Goal: Information Seeking & Learning: Learn about a topic

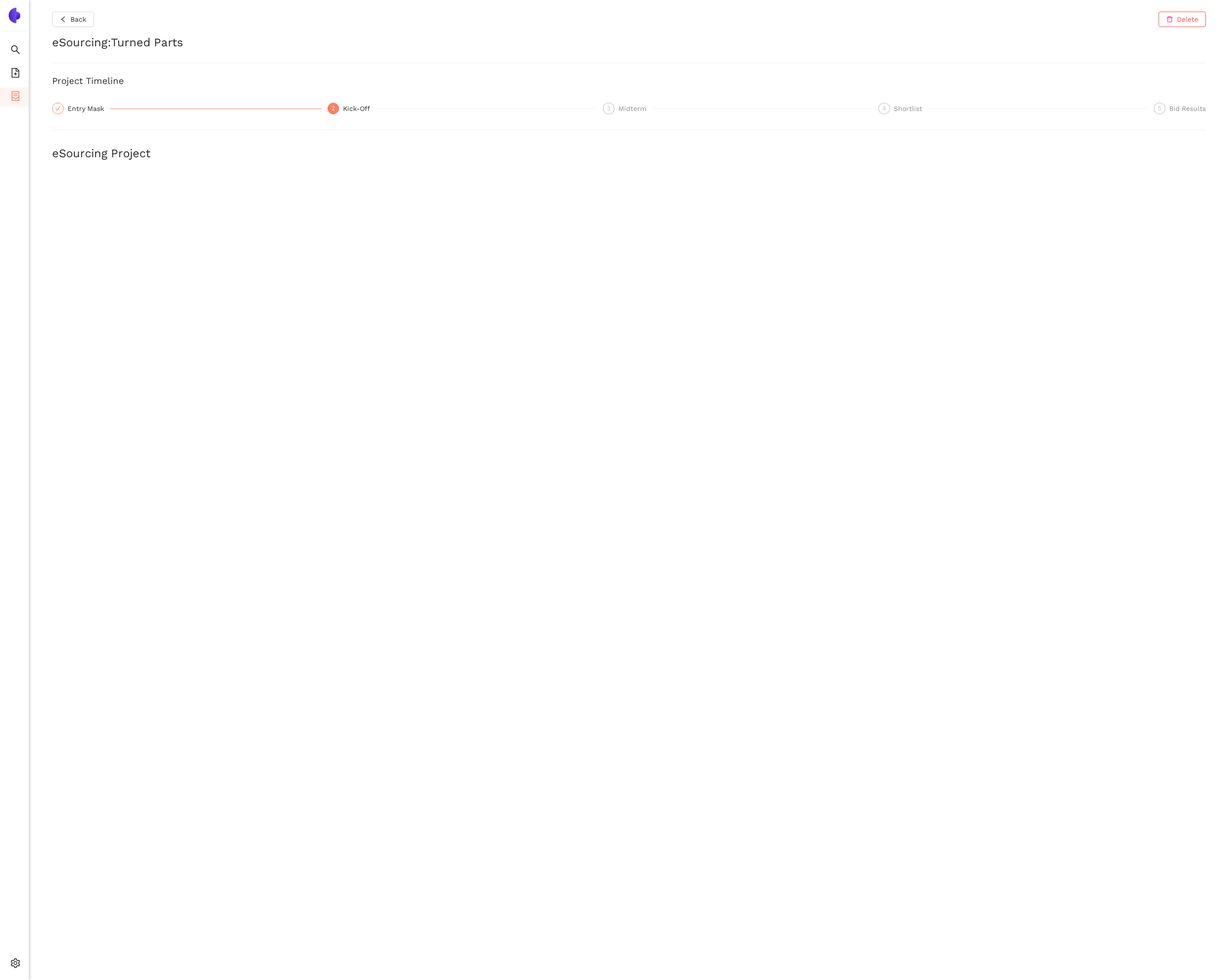
scroll to position [276, 0]
click at [16, 92] on icon "container" at bounding box center [15, 96] width 10 height 10
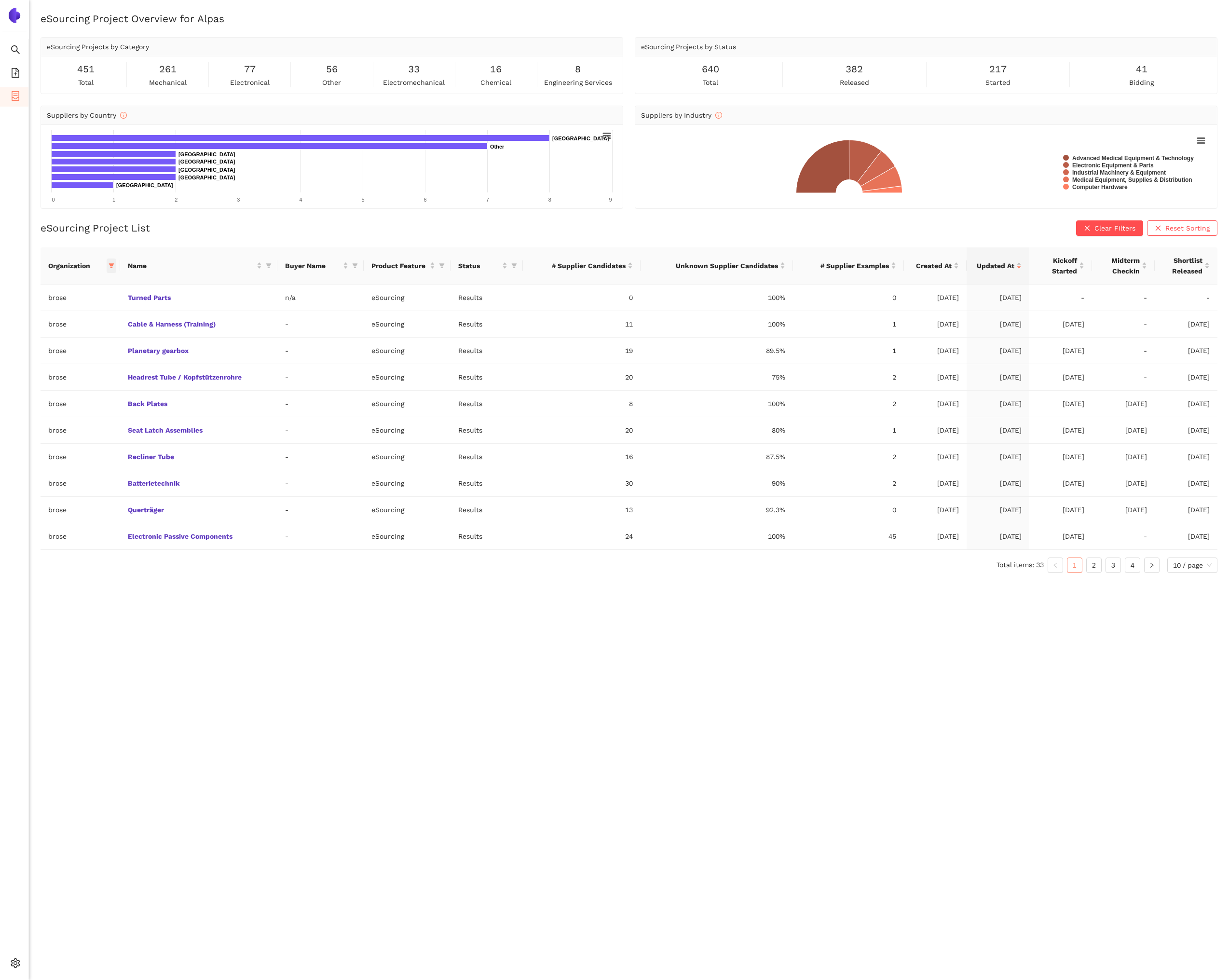
click at [109, 267] on icon "filter" at bounding box center [111, 266] width 6 height 6
click at [44, 433] on span "Reset" at bounding box center [36, 435] width 19 height 11
checkbox input "false"
click at [110, 431] on span "OK" at bounding box center [115, 435] width 9 height 11
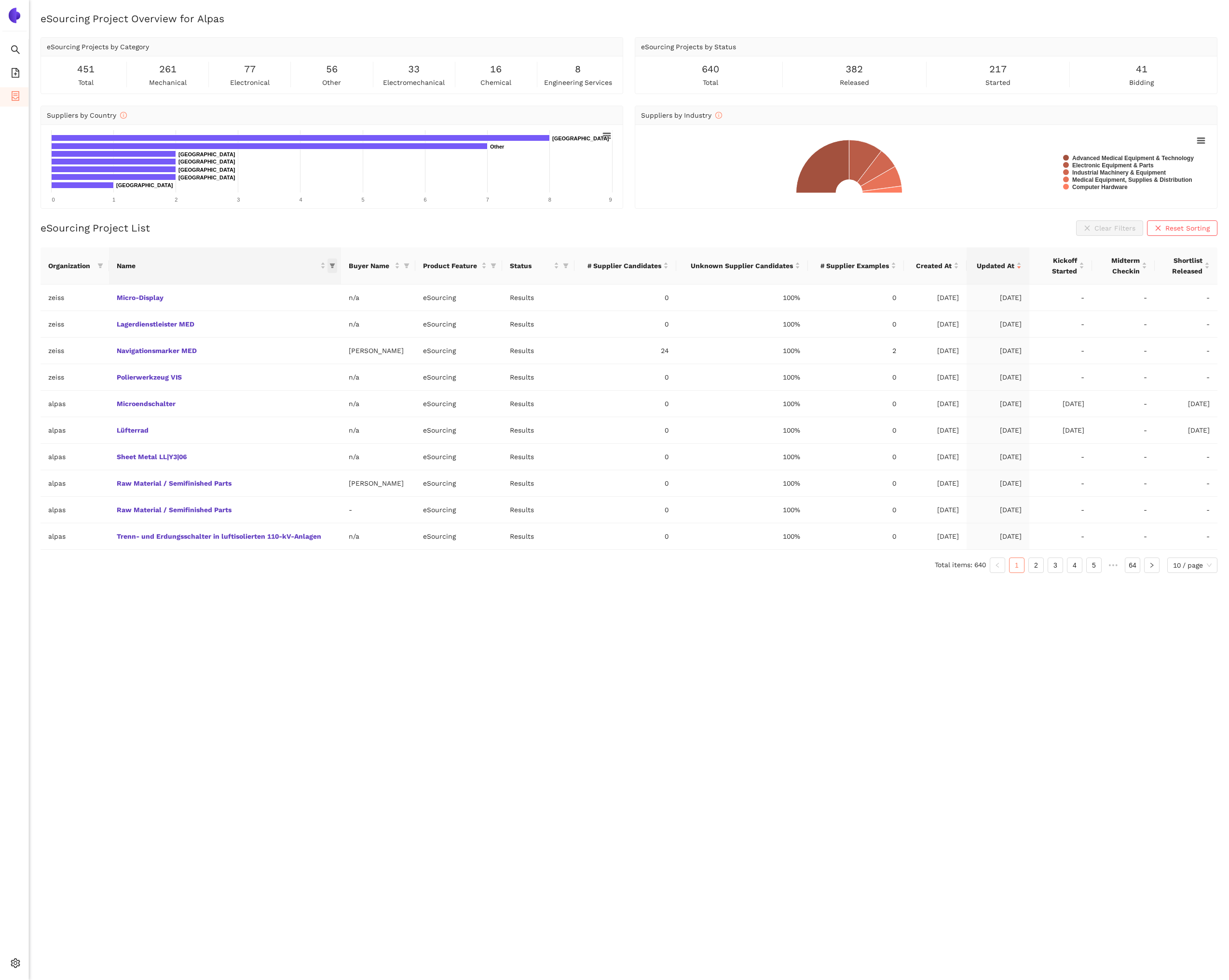
click at [332, 265] on icon "filter" at bounding box center [332, 265] width 5 height 4
click at [359, 285] on input "text" at bounding box center [542, 286] width 393 height 11
type input "turn"
click at [323, 310] on span "New suppliers for turning and milling parts" at bounding box center [234, 308] width 196 height 11
checkbox input "true"
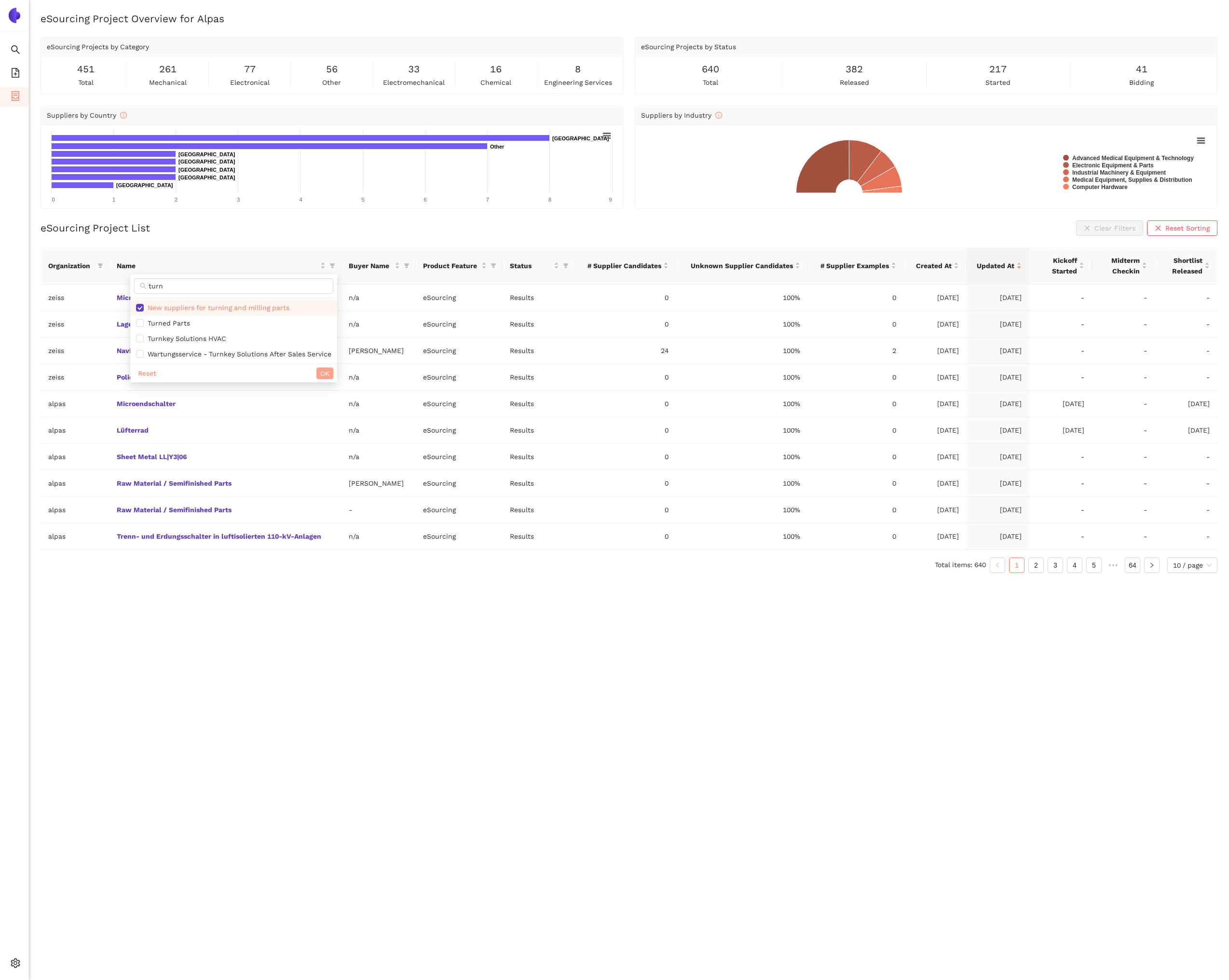
click at [327, 372] on span "OK" at bounding box center [325, 374] width 9 height 11
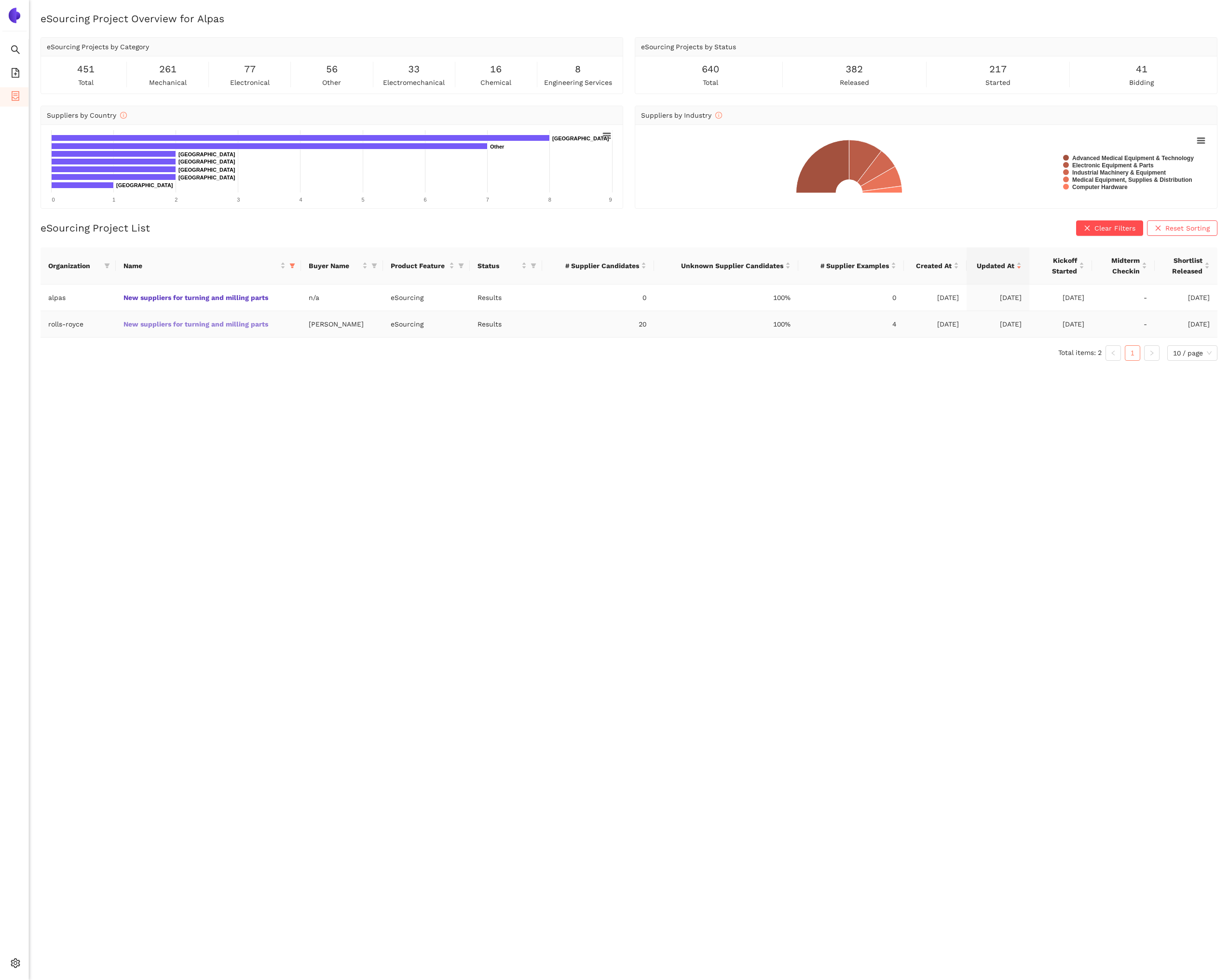
click at [0, 0] on link "New suppliers for turning and milling parts" at bounding box center [0, 0] width 0 height 0
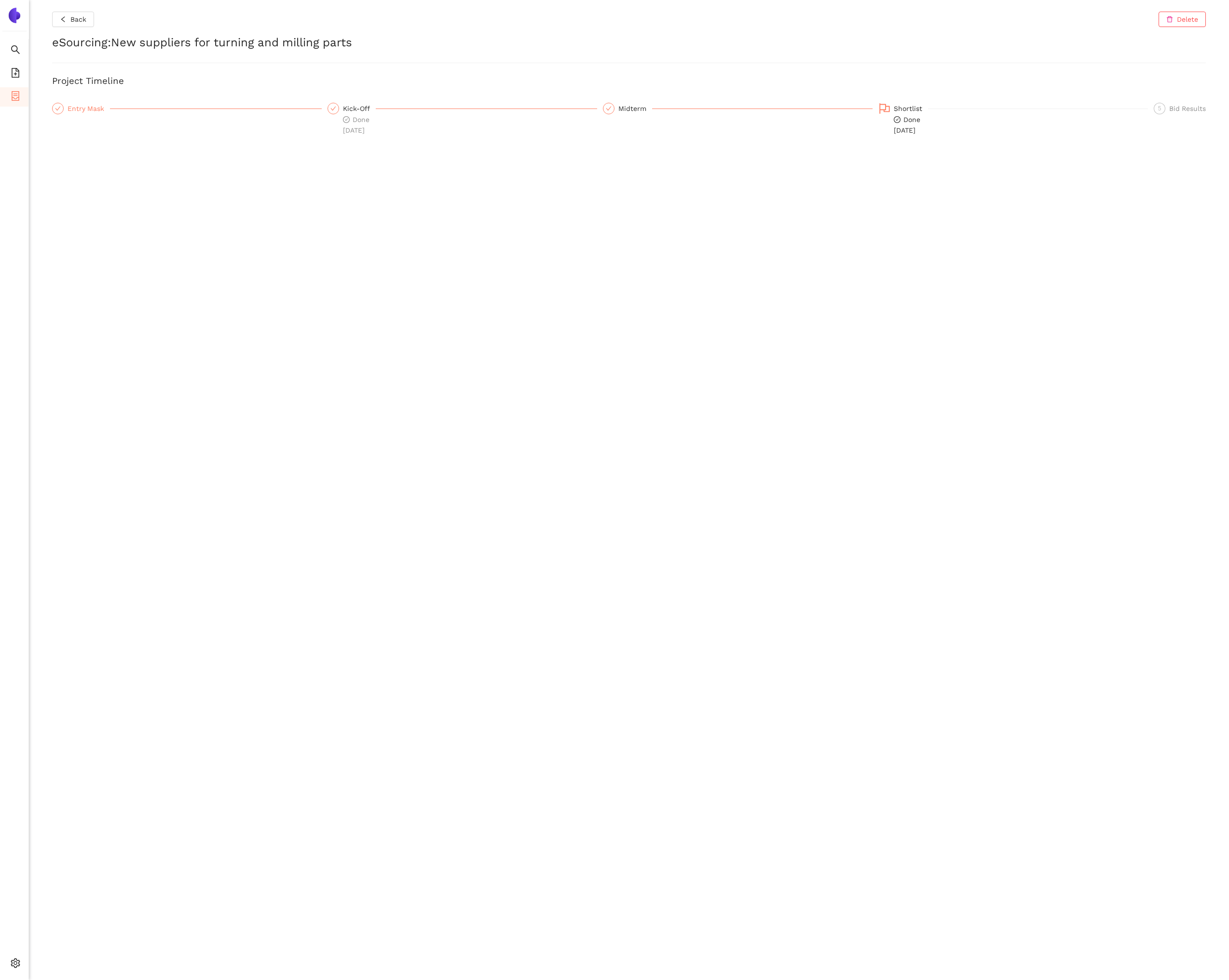
click at [86, 108] on div "Entry Mask" at bounding box center [89, 108] width 43 height 12
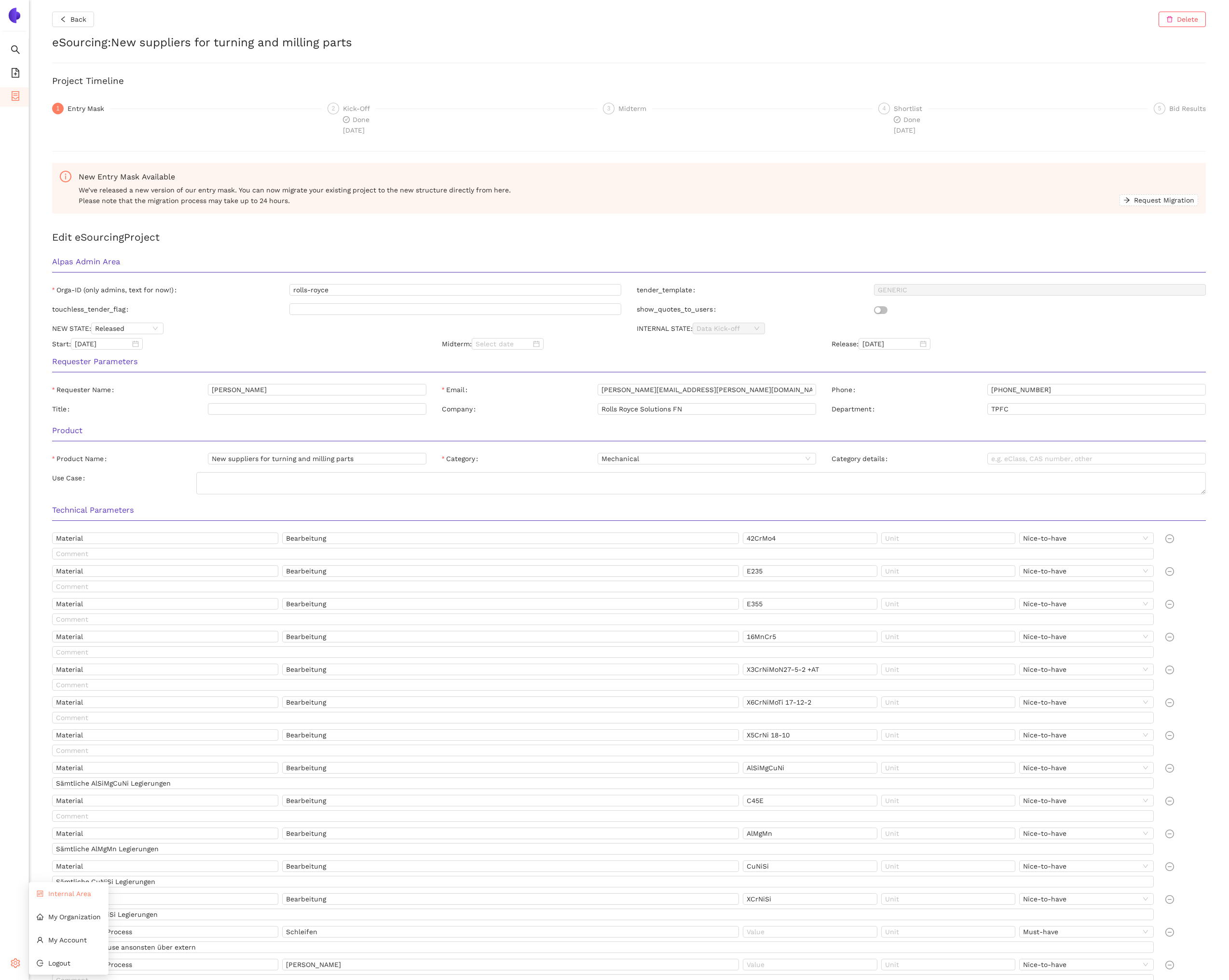
click at [73, 888] on li "Internal Area" at bounding box center [68, 894] width 79 height 20
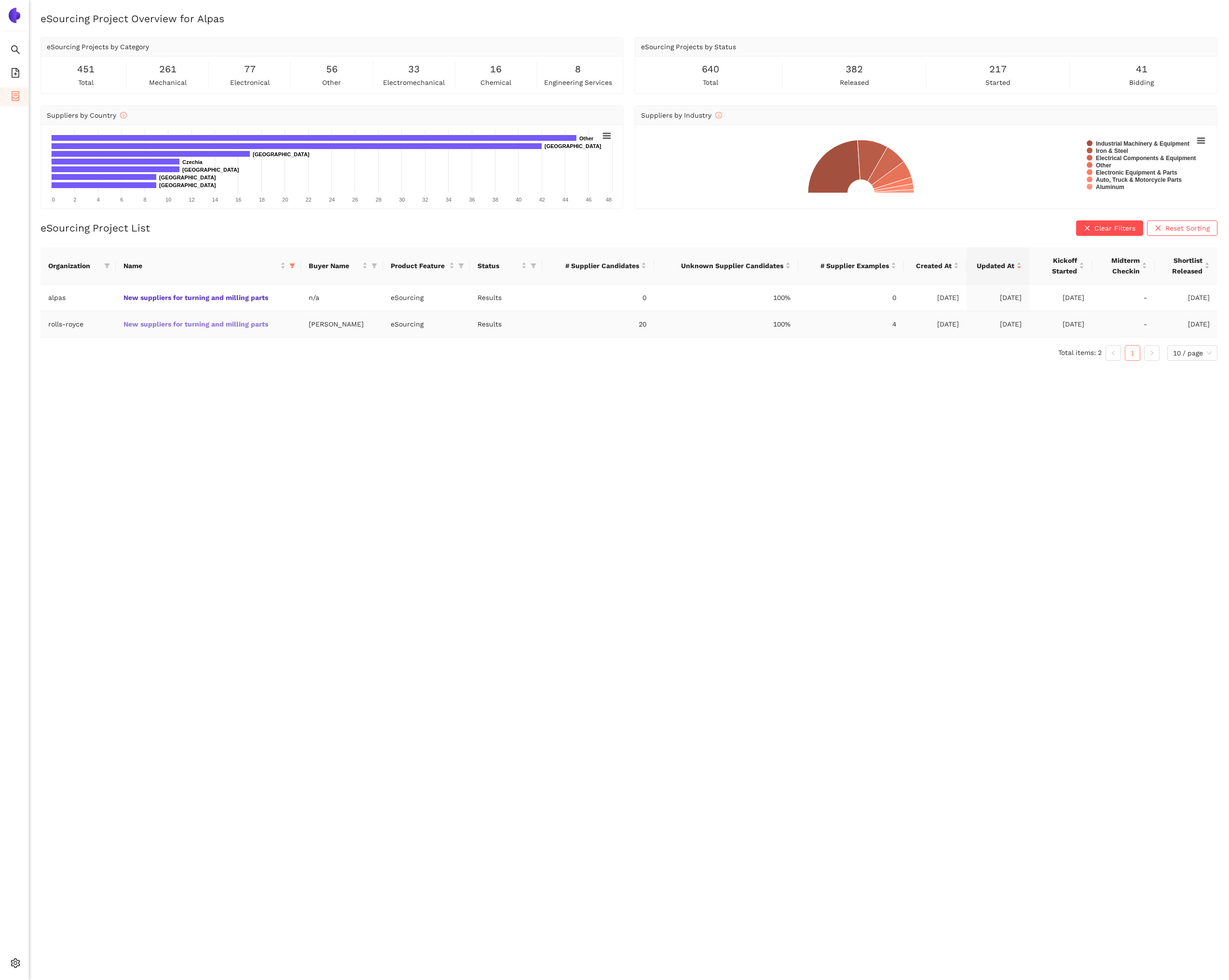
click at [0, 0] on link "New suppliers for turning and milling parts" at bounding box center [0, 0] width 0 height 0
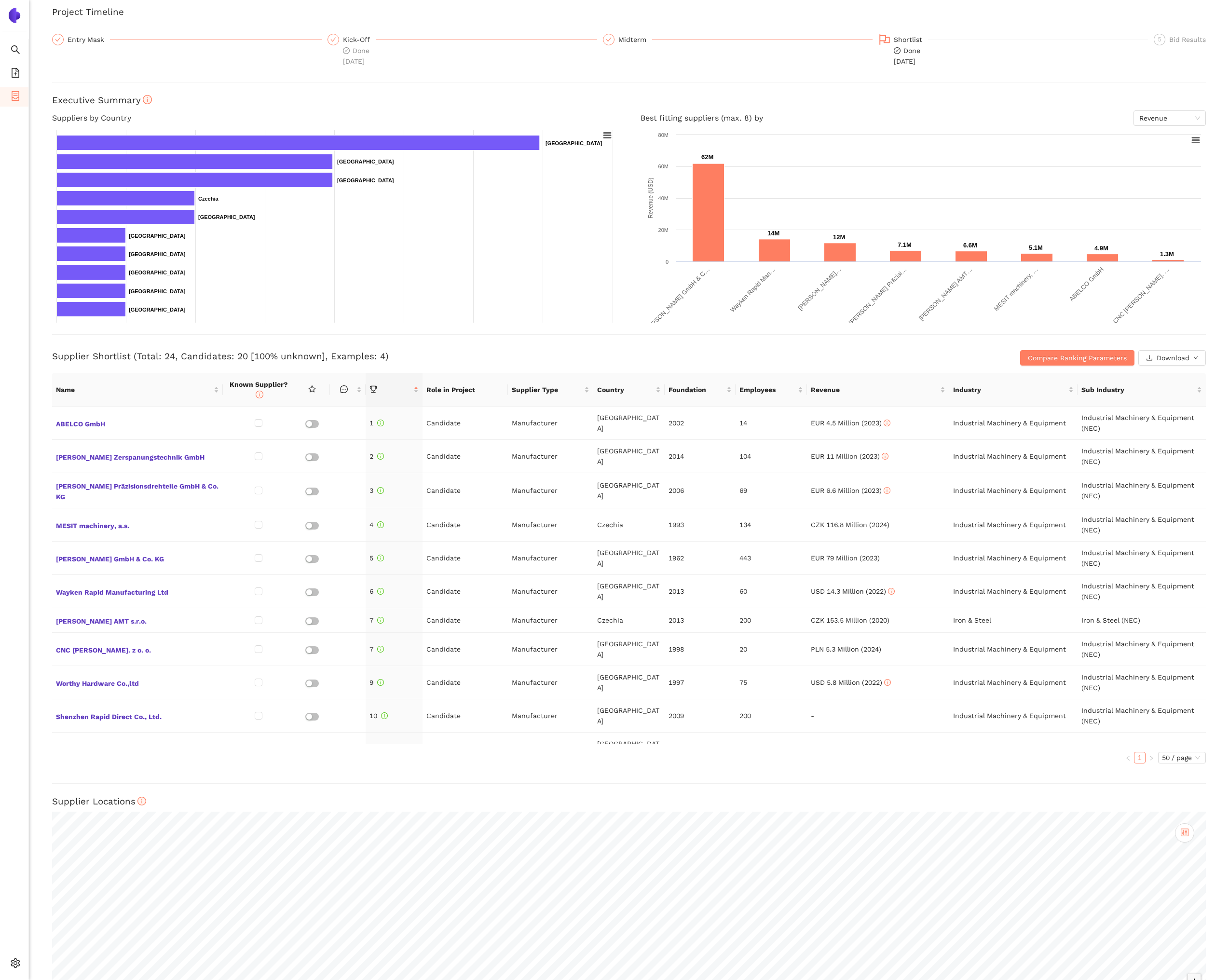
scroll to position [80, 0]
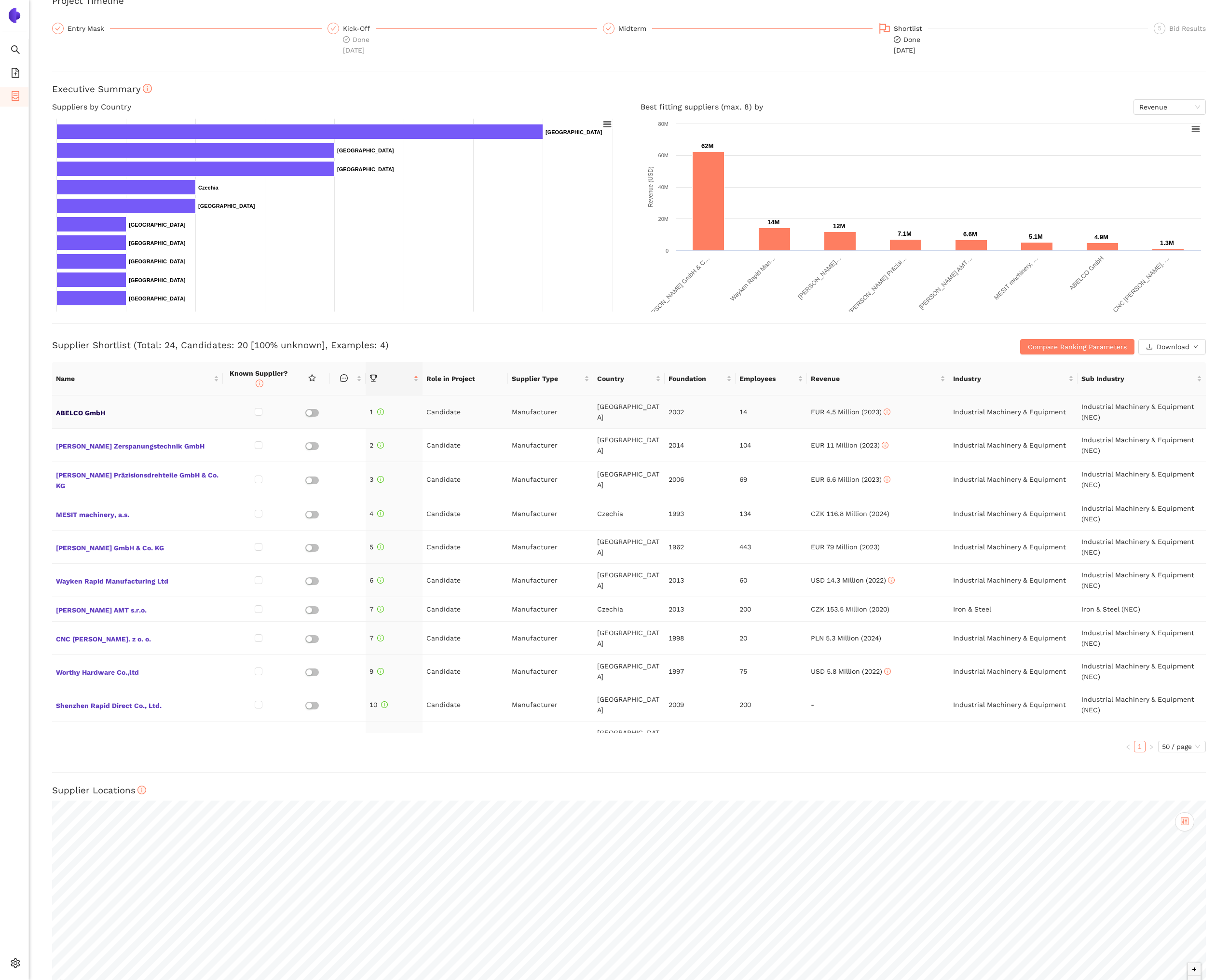
click at [92, 416] on span "ABELCO GmbH" at bounding box center [137, 412] width 163 height 12
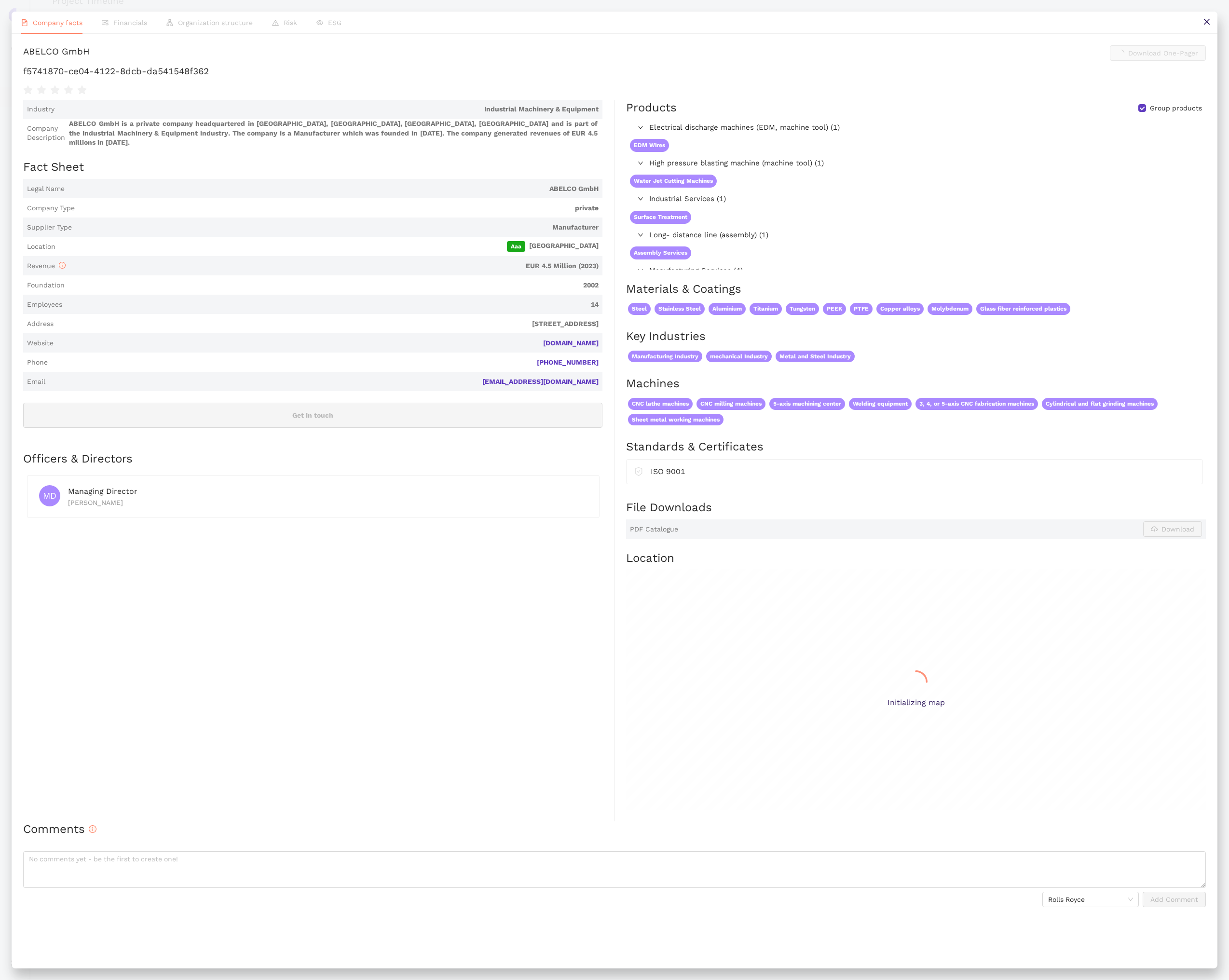
scroll to position [0, 0]
drag, startPoint x: 559, startPoint y: 336, endPoint x: 598, endPoint y: 337, distance: 39.0
click at [598, 339] on span "abelco.de" at bounding box center [328, 343] width 542 height 10
copy link "abelco.de"
click at [1213, 24] on button at bounding box center [1207, 22] width 21 height 21
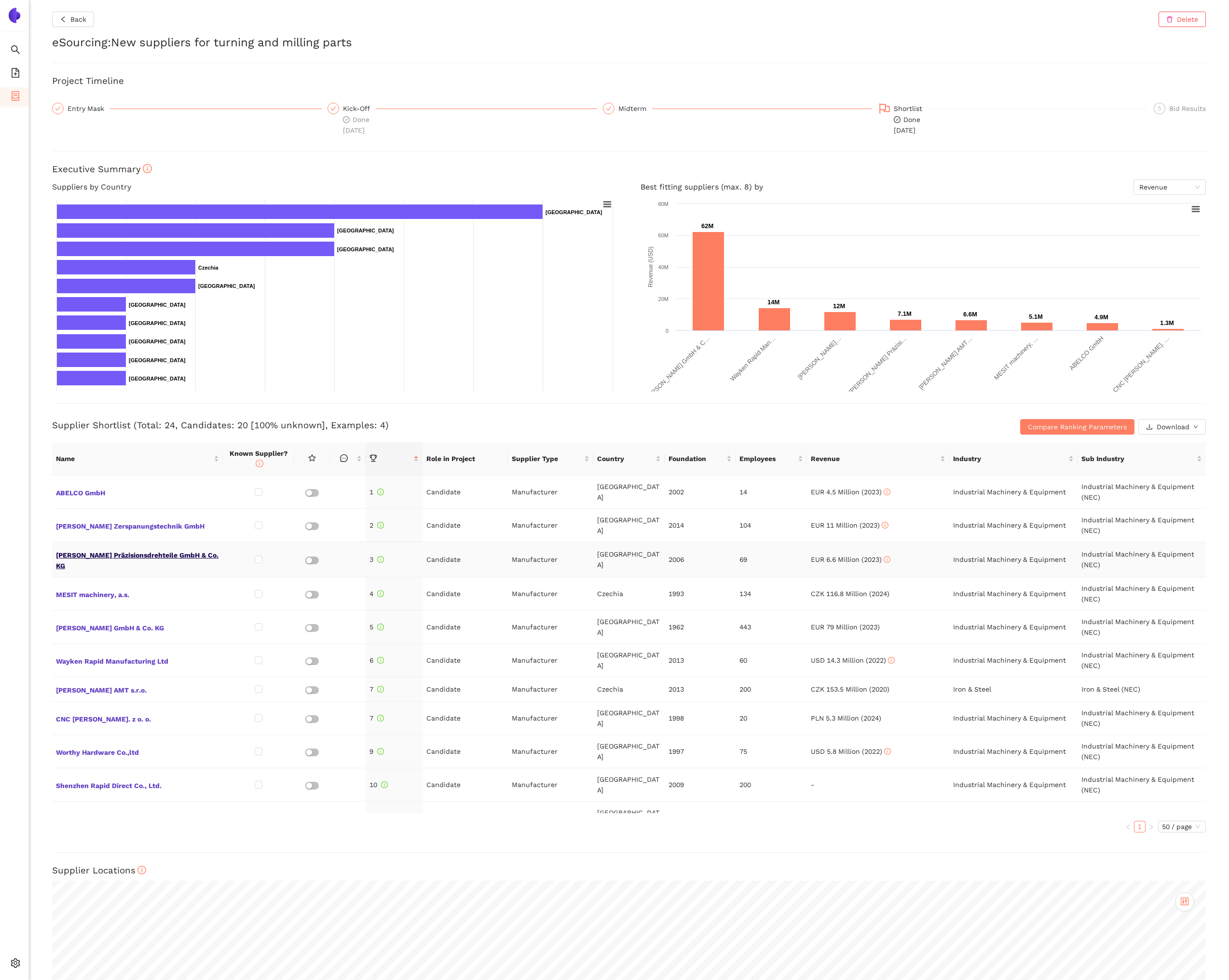
click at [115, 556] on span "Harry Roth Präzisionsdrehteile GmbH & Co. KG" at bounding box center [137, 559] width 163 height 23
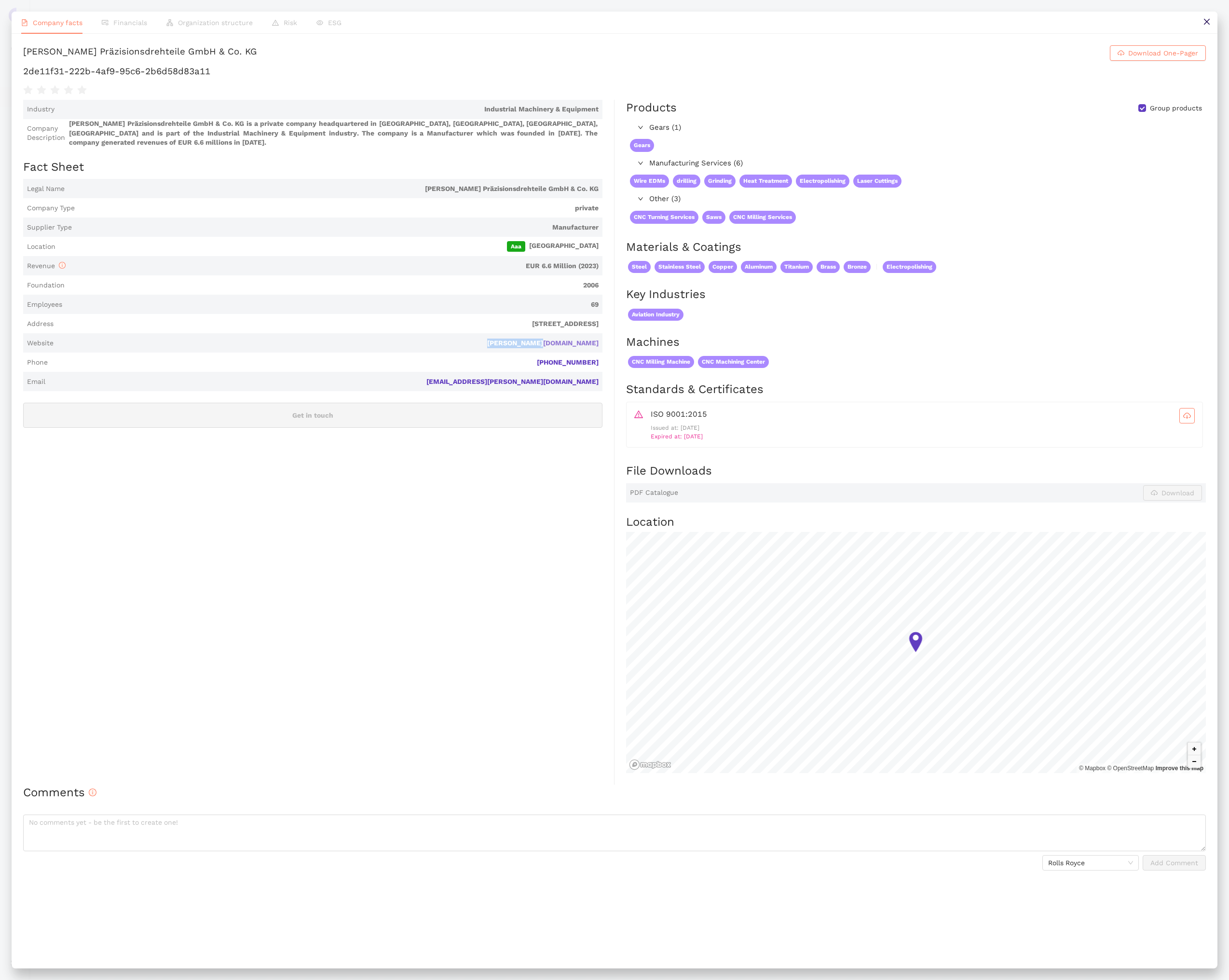
drag, startPoint x: 542, startPoint y: 348, endPoint x: 555, endPoint y: 345, distance: 13.3
click at [555, 345] on span "Website harry-roth.de" at bounding box center [312, 343] width 579 height 20
copy link "harry-roth.de"
click at [1205, 27] on button at bounding box center [1207, 22] width 21 height 21
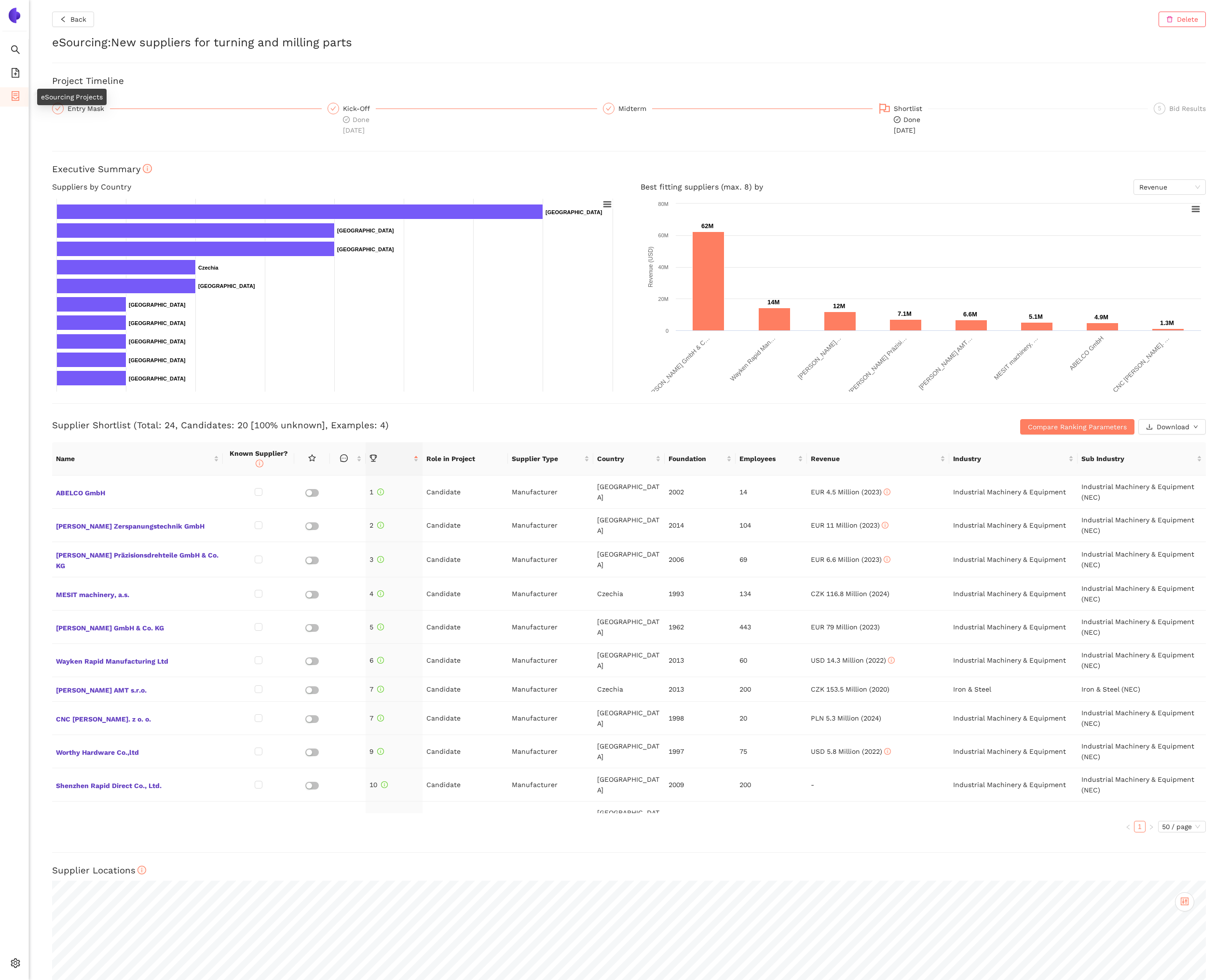
click at [12, 100] on icon "container" at bounding box center [15, 96] width 8 height 10
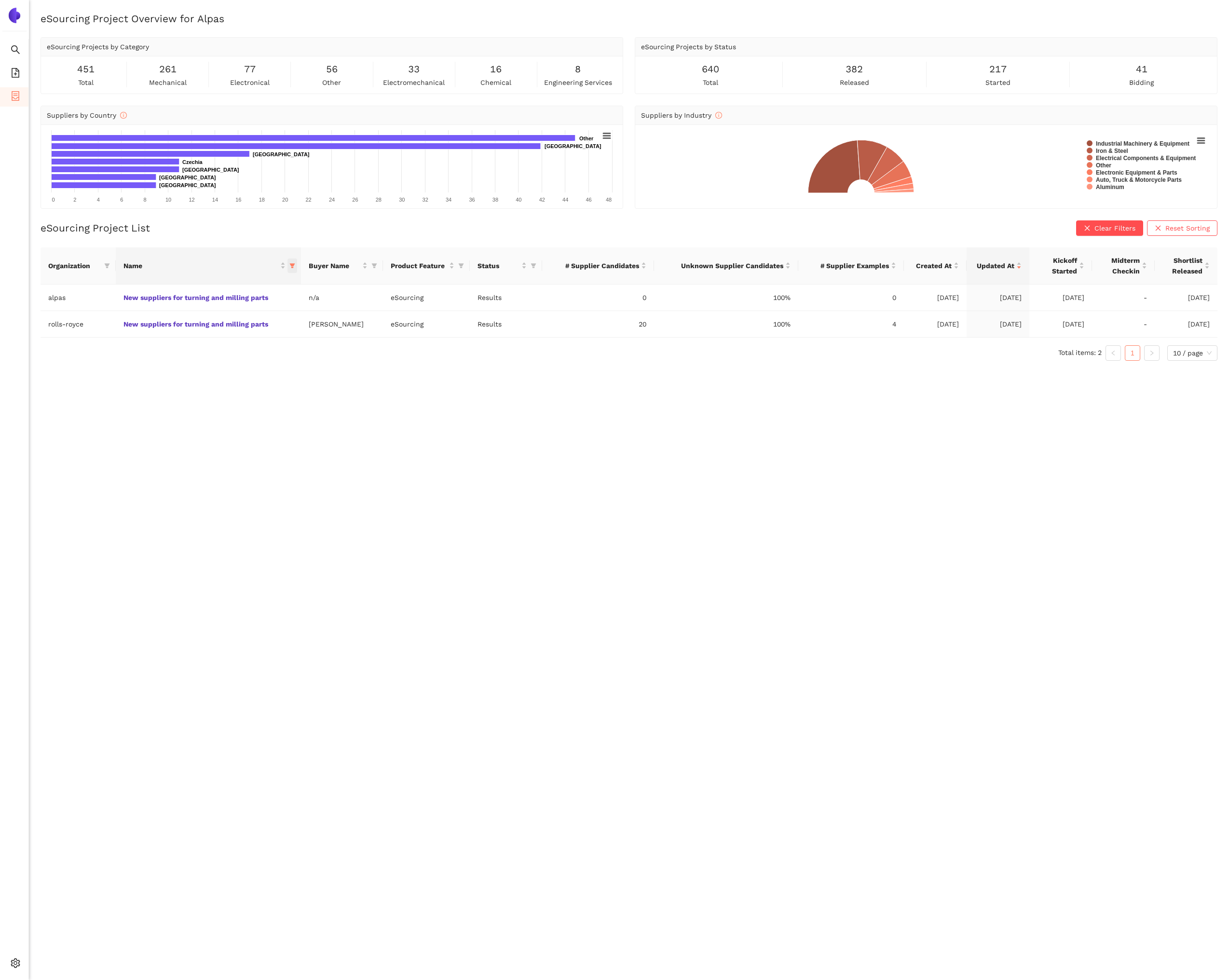
click at [294, 270] on span "this column's title is Name,this column is sortable" at bounding box center [292, 266] width 10 height 14
drag, startPoint x: 301, startPoint y: 435, endPoint x: 486, endPoint y: 426, distance: 185.2
click at [302, 435] on span "Reset" at bounding box center [304, 435] width 19 height 11
checkbox input "false"
click at [704, 434] on button "OK" at bounding box center [695, 435] width 17 height 12
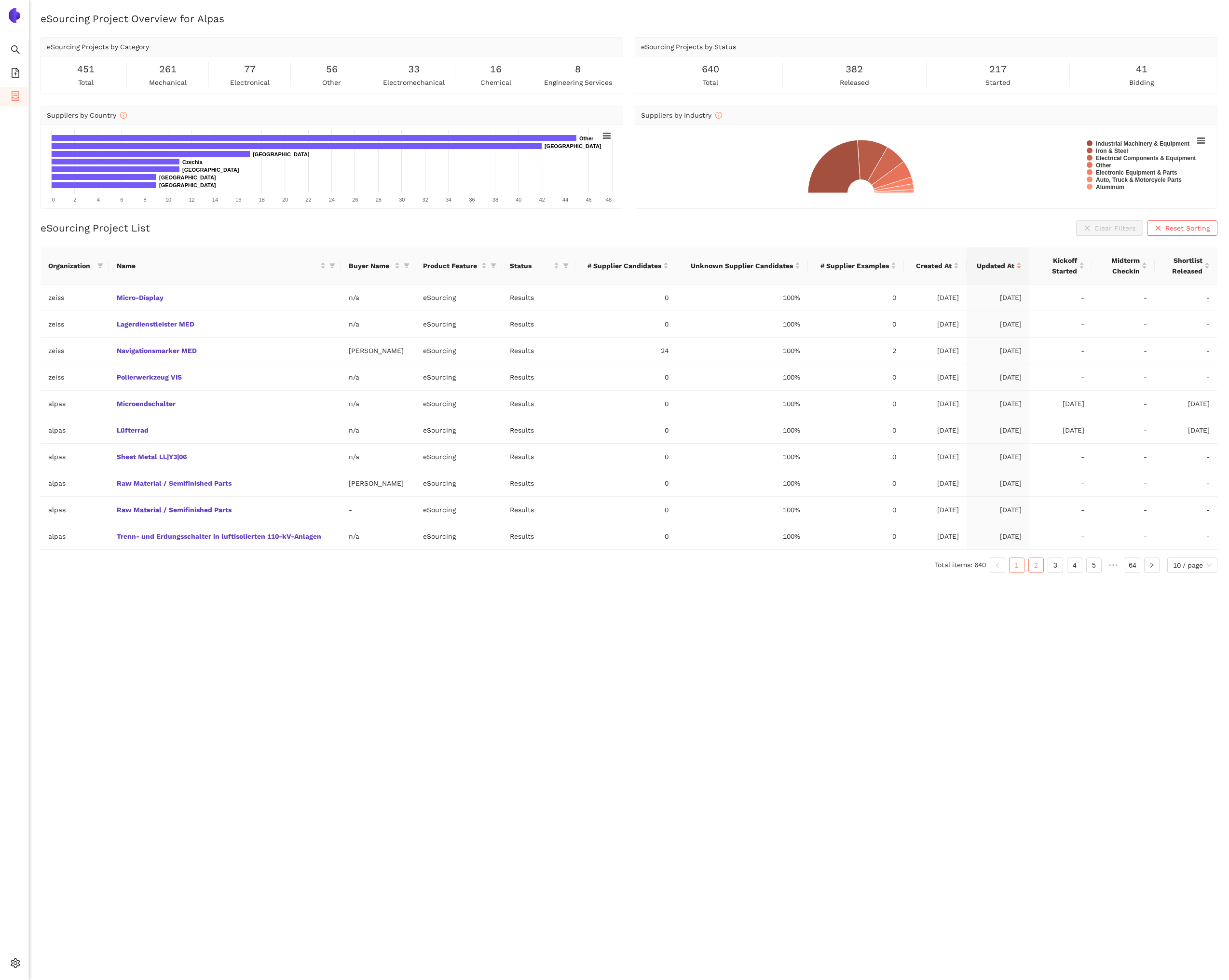
click at [1032, 566] on link "2" at bounding box center [1036, 566] width 14 height 14
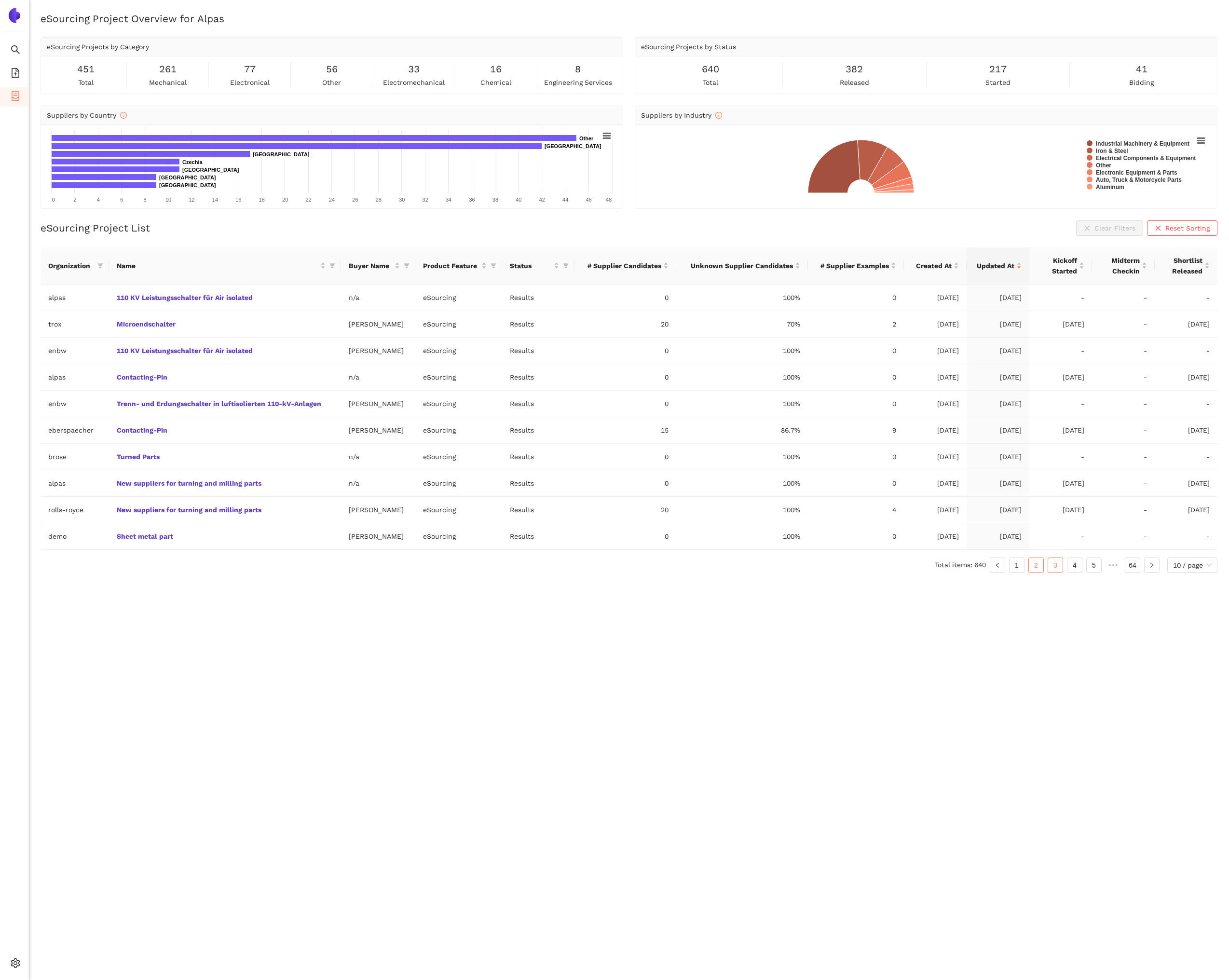
click at [1060, 565] on link "3" at bounding box center [1056, 566] width 14 height 14
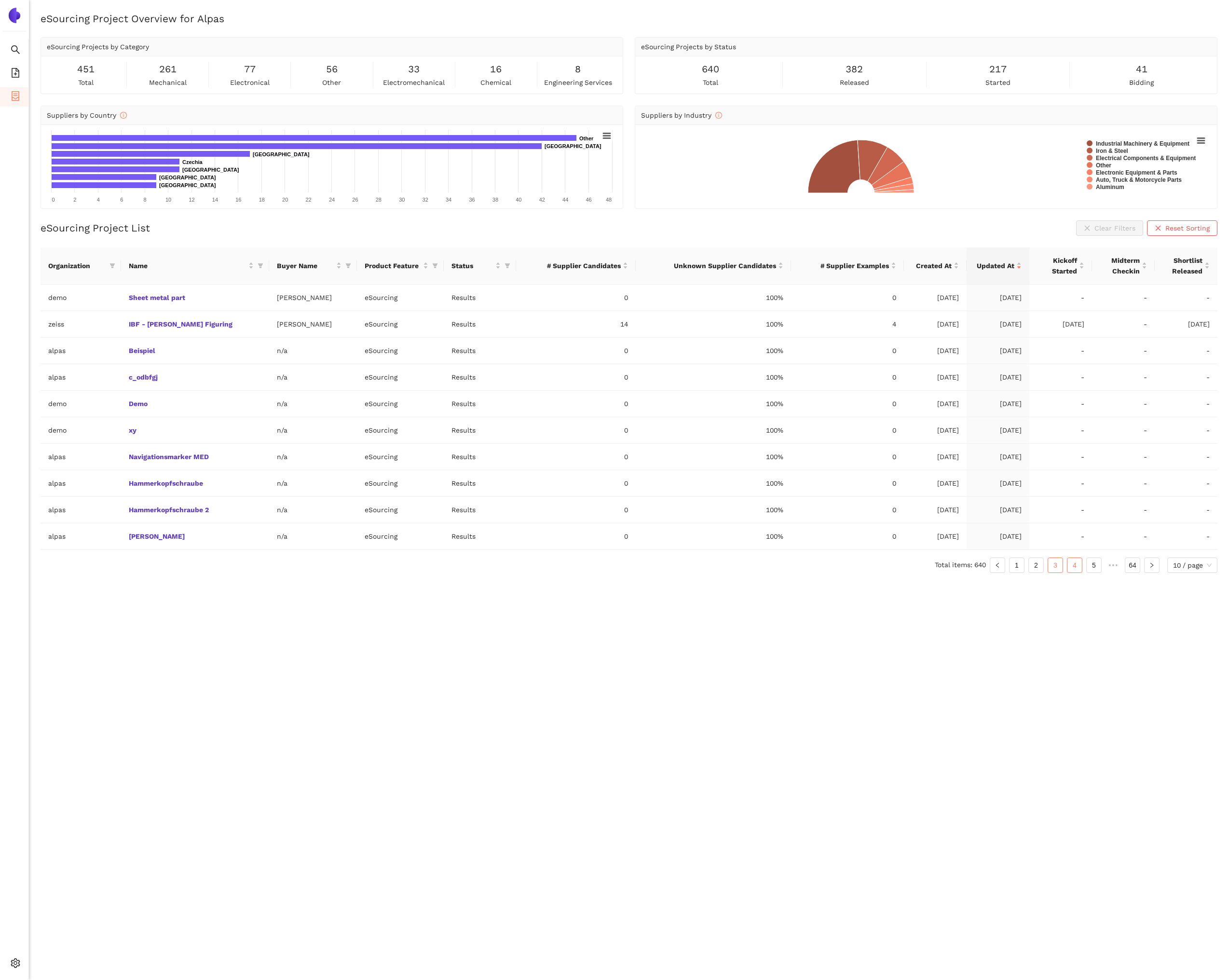
click at [1075, 571] on link "4" at bounding box center [1074, 566] width 14 height 14
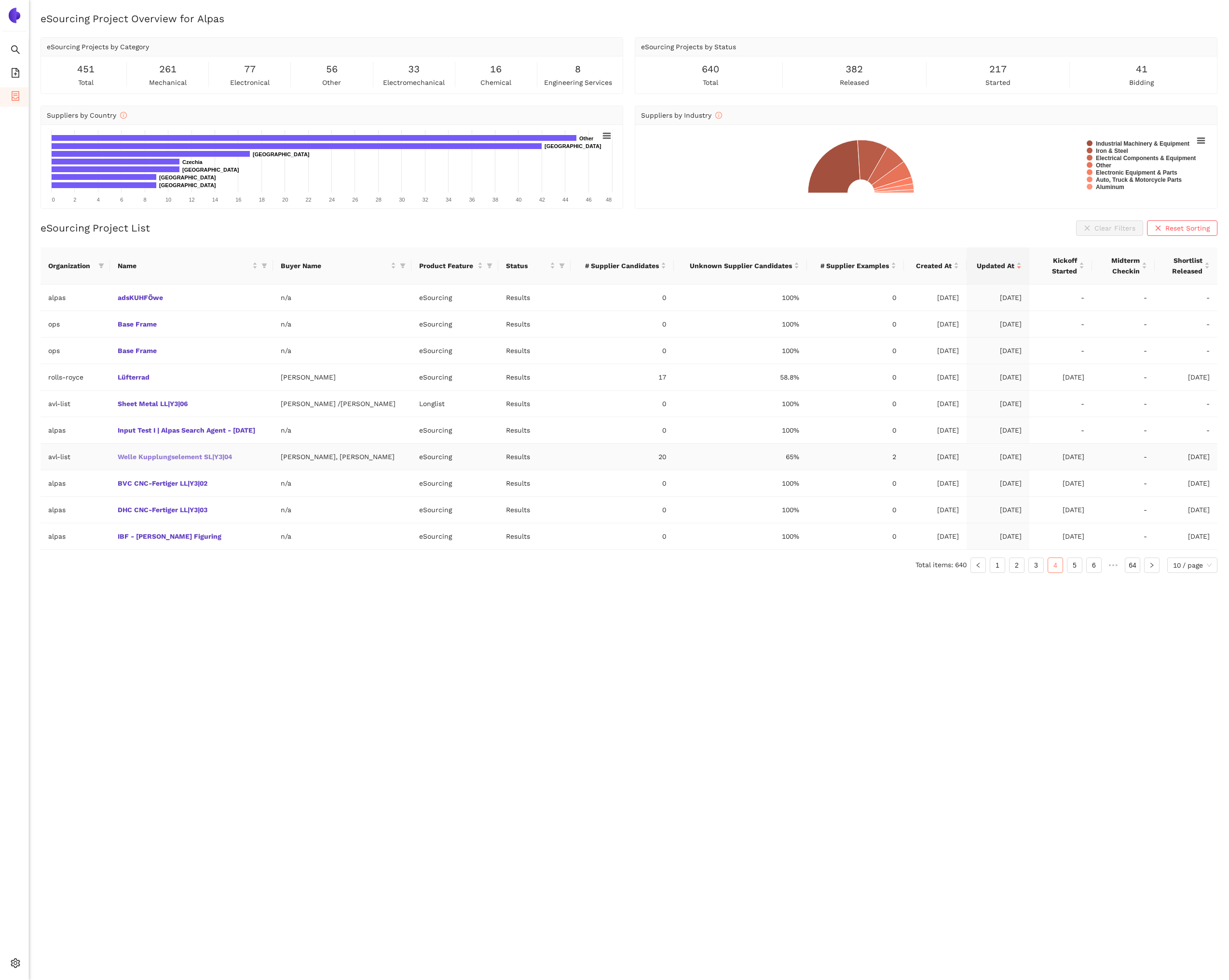
click at [0, 0] on link "Welle Kupplungselement SL|Y3|04" at bounding box center [0, 0] width 0 height 0
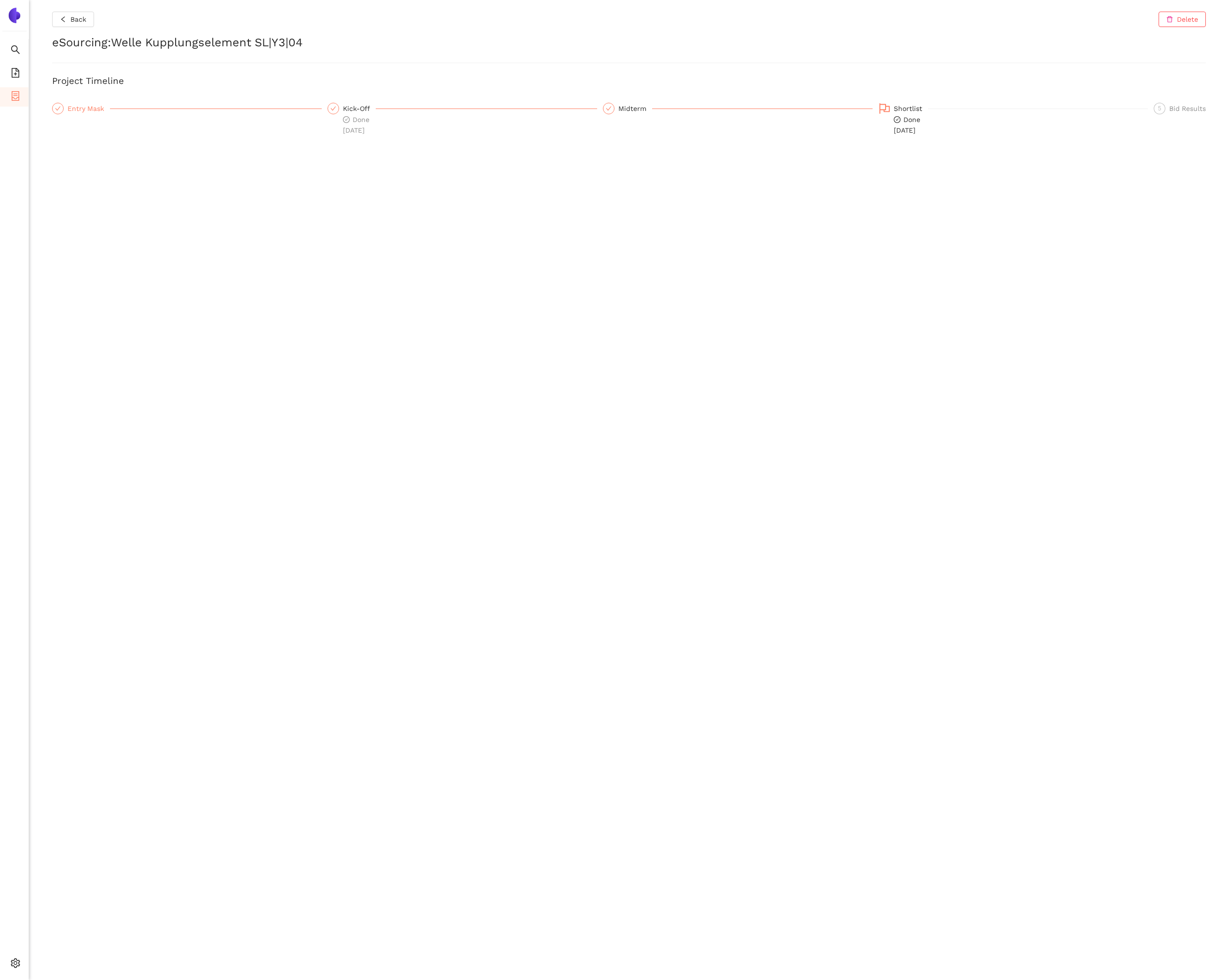
click at [84, 112] on div "Entry Mask" at bounding box center [89, 108] width 43 height 12
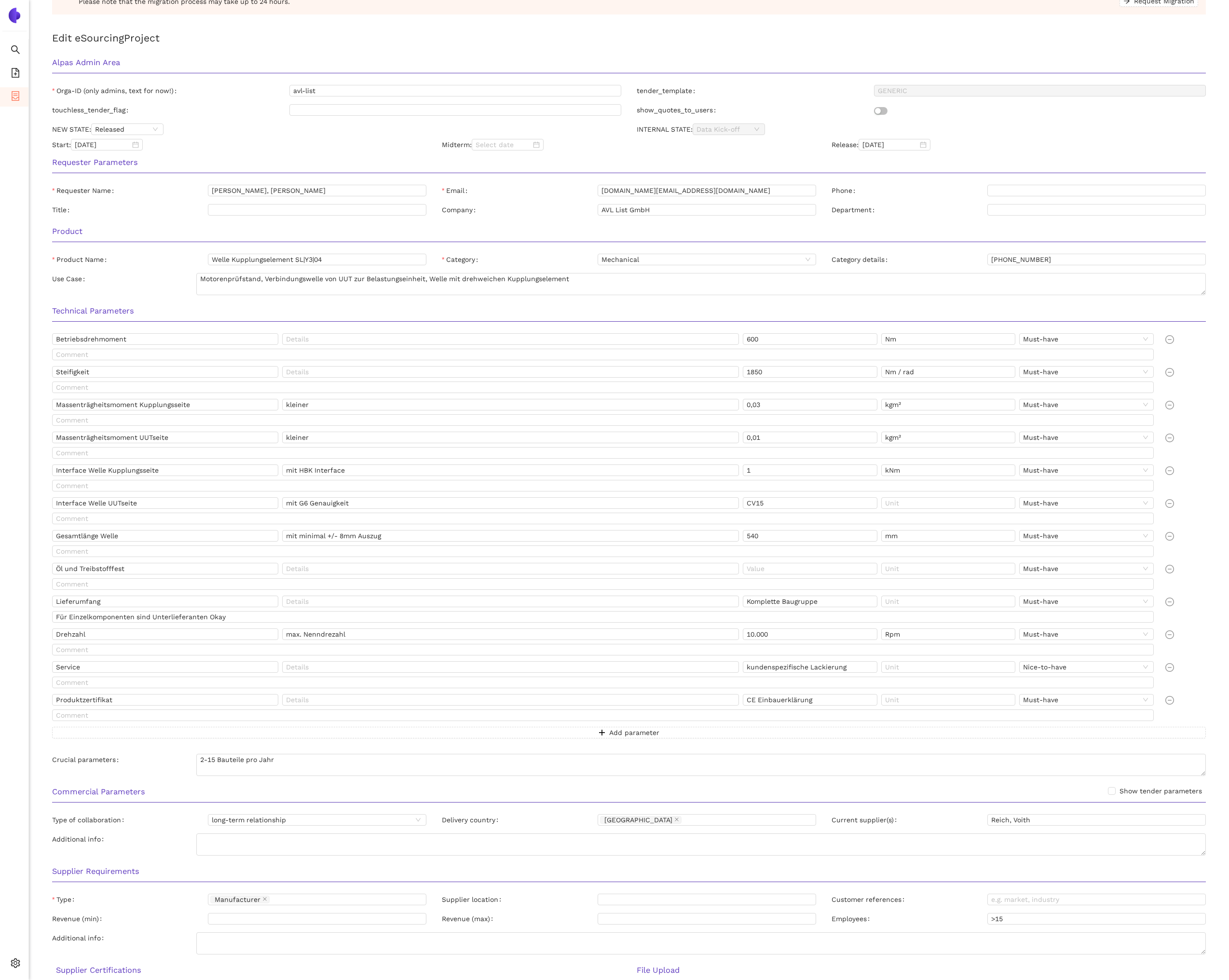
scroll to position [209, 0]
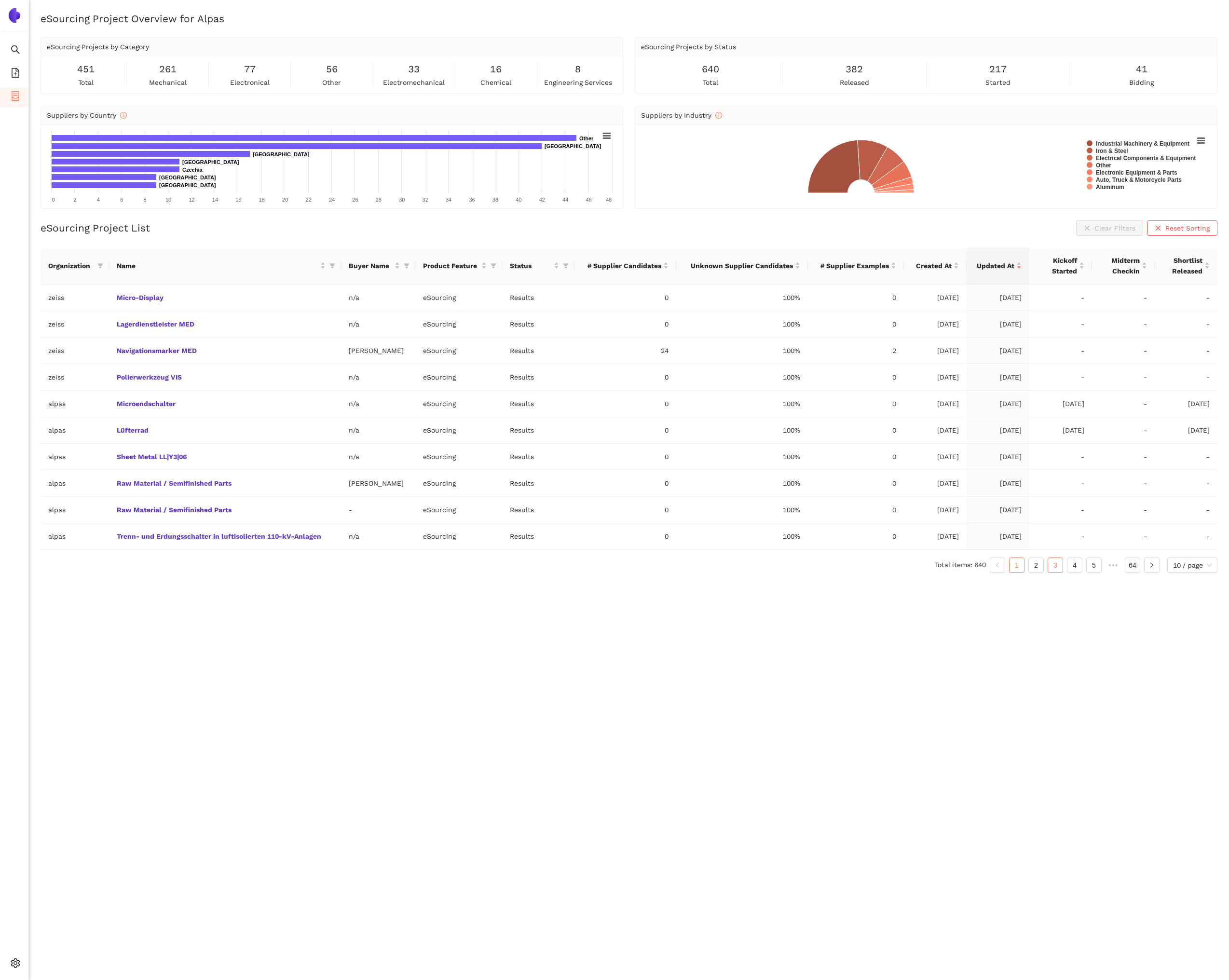
click at [1048, 568] on link "3" at bounding box center [1056, 566] width 14 height 14
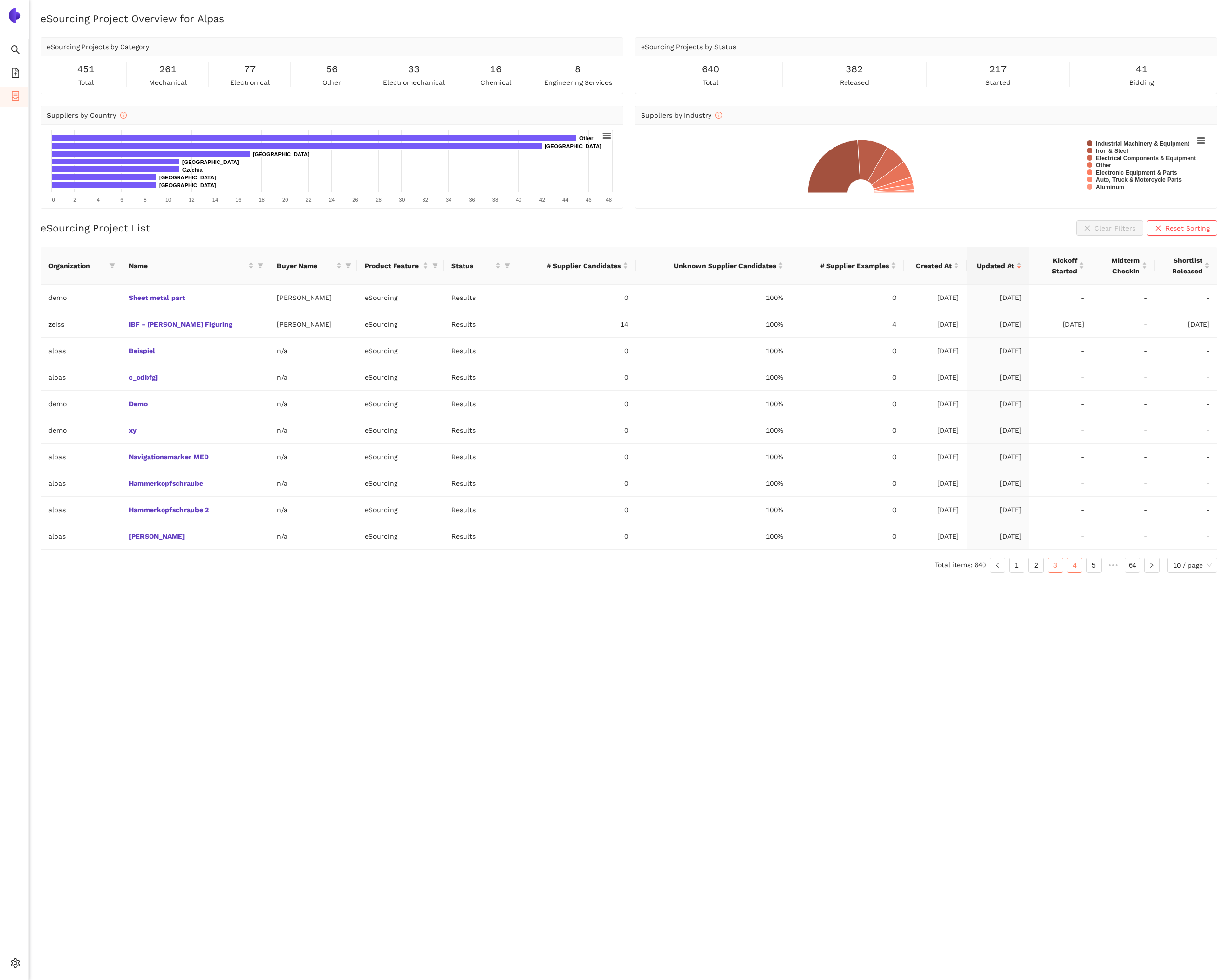
click at [1069, 567] on link "4" at bounding box center [1074, 566] width 14 height 14
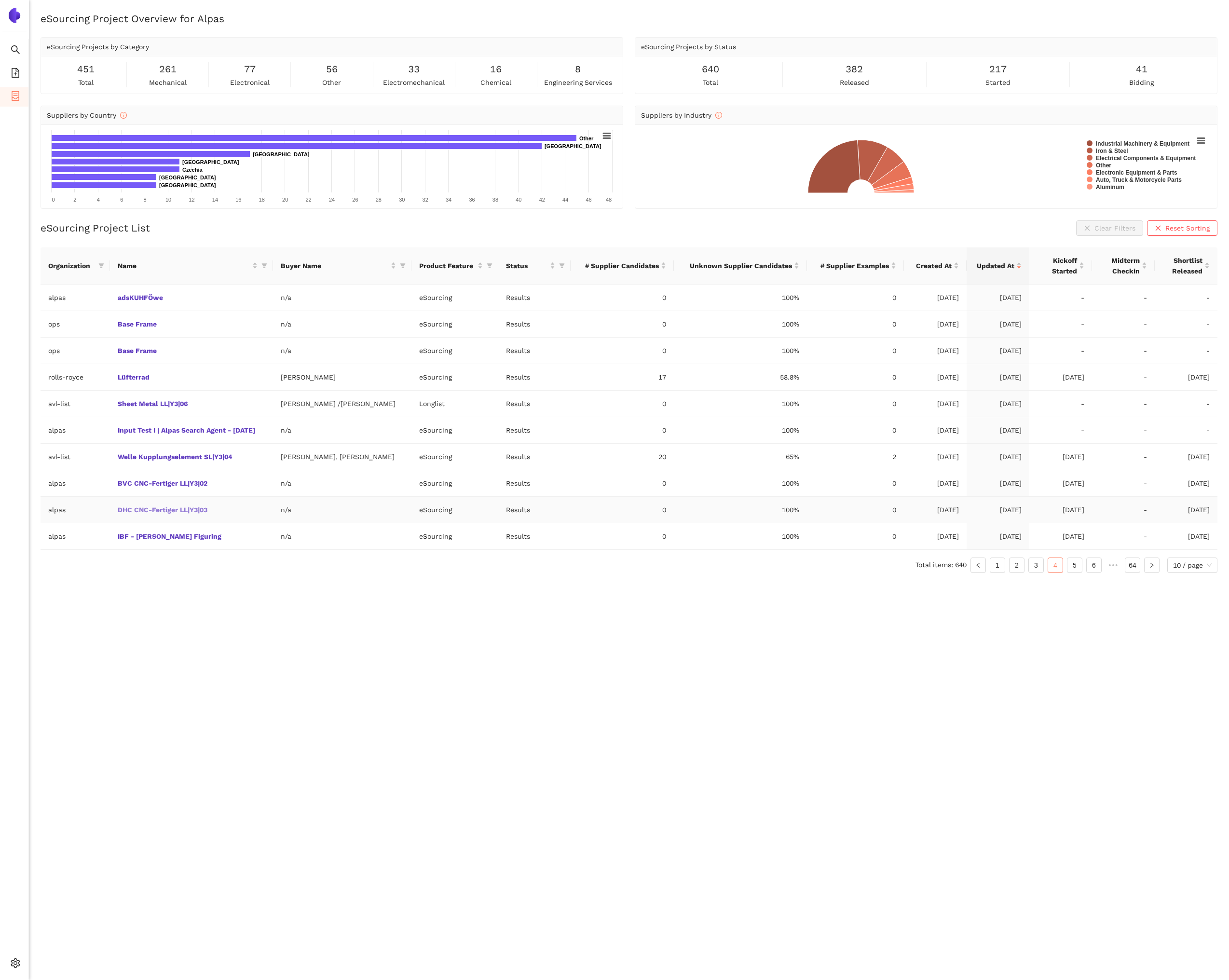
click at [0, 0] on link "DHC CNC-Fertiger LL|Y3|03" at bounding box center [0, 0] width 0 height 0
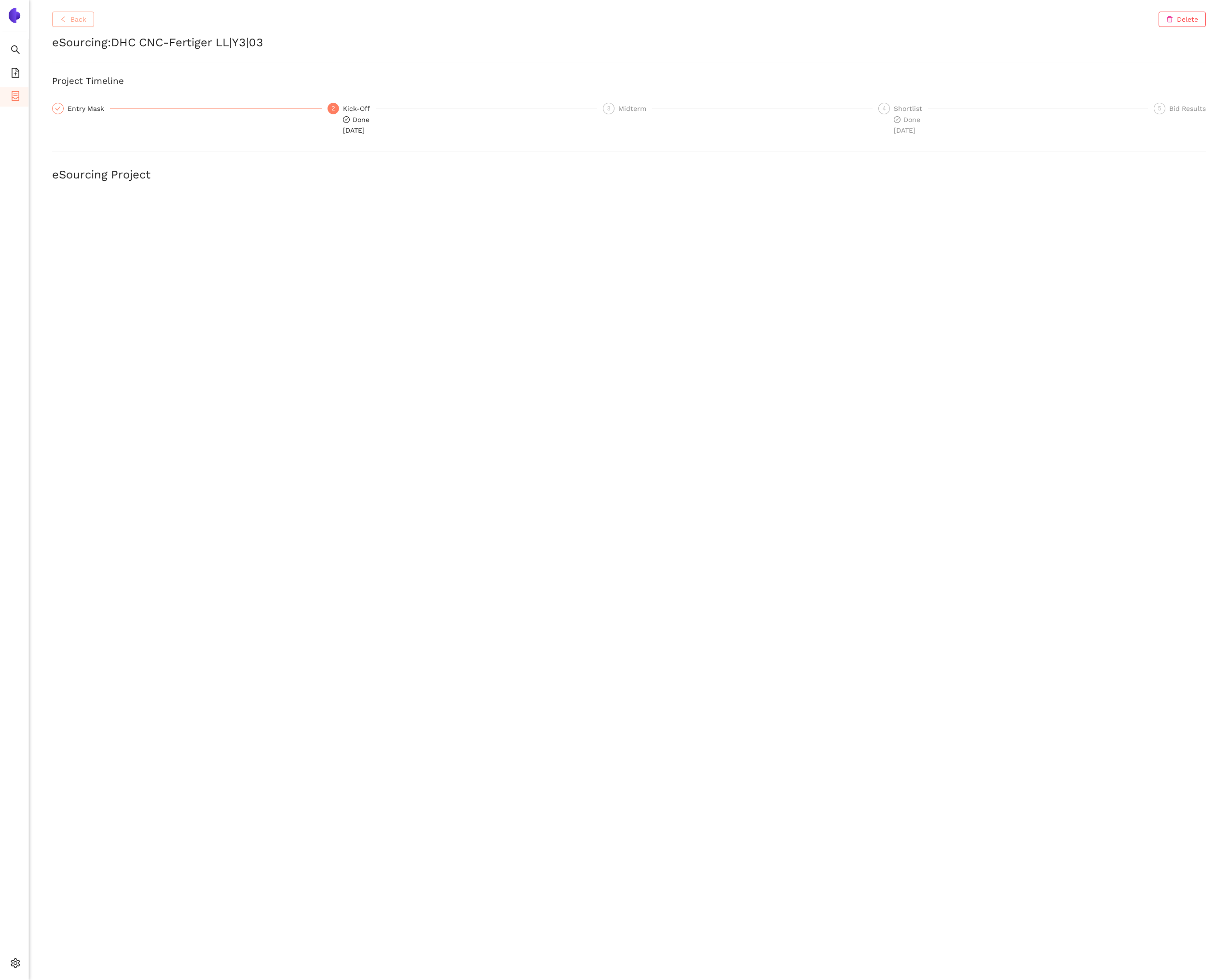
click at [87, 21] on button "Back" at bounding box center [73, 19] width 42 height 15
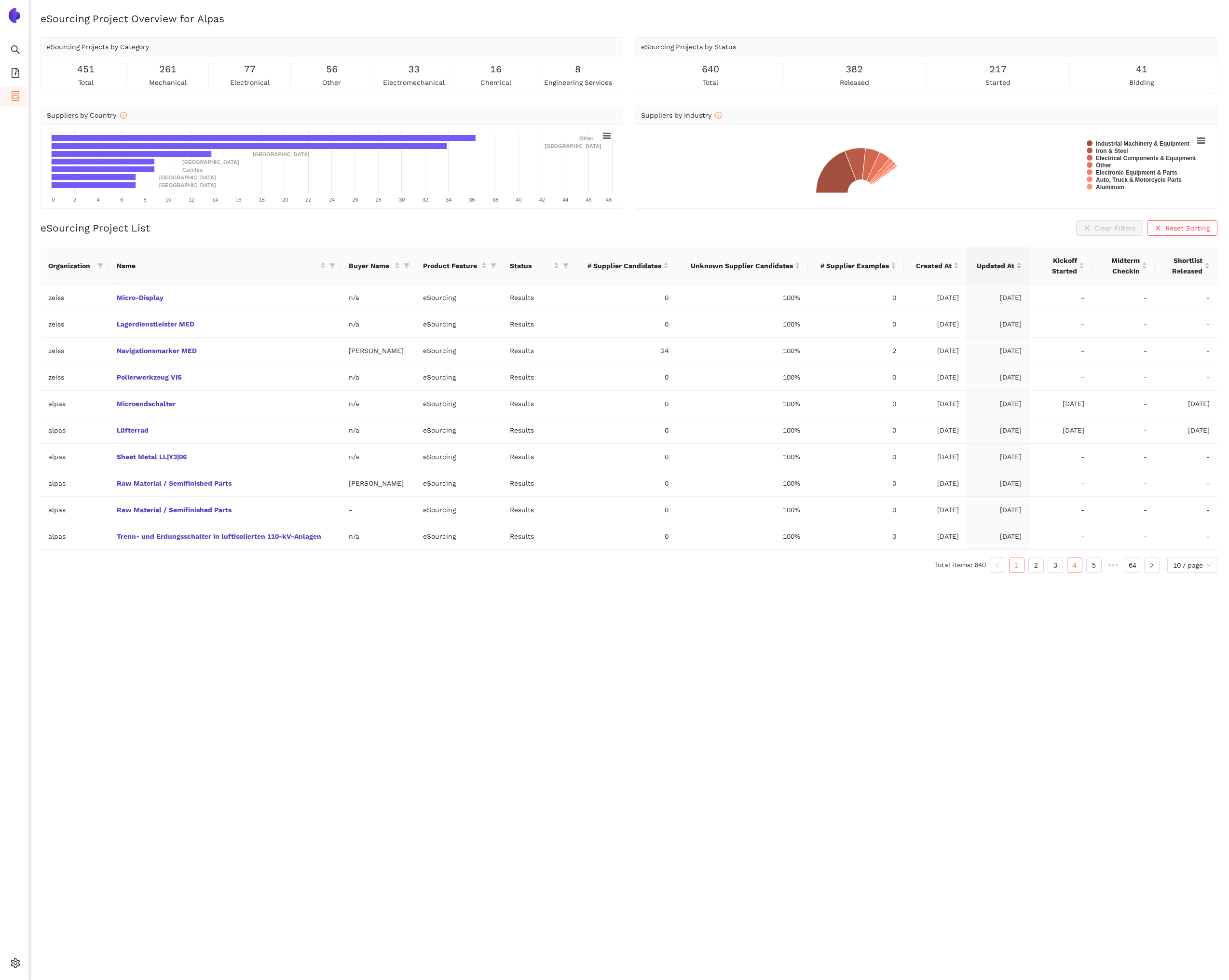
click at [1076, 569] on link "4" at bounding box center [1074, 566] width 14 height 14
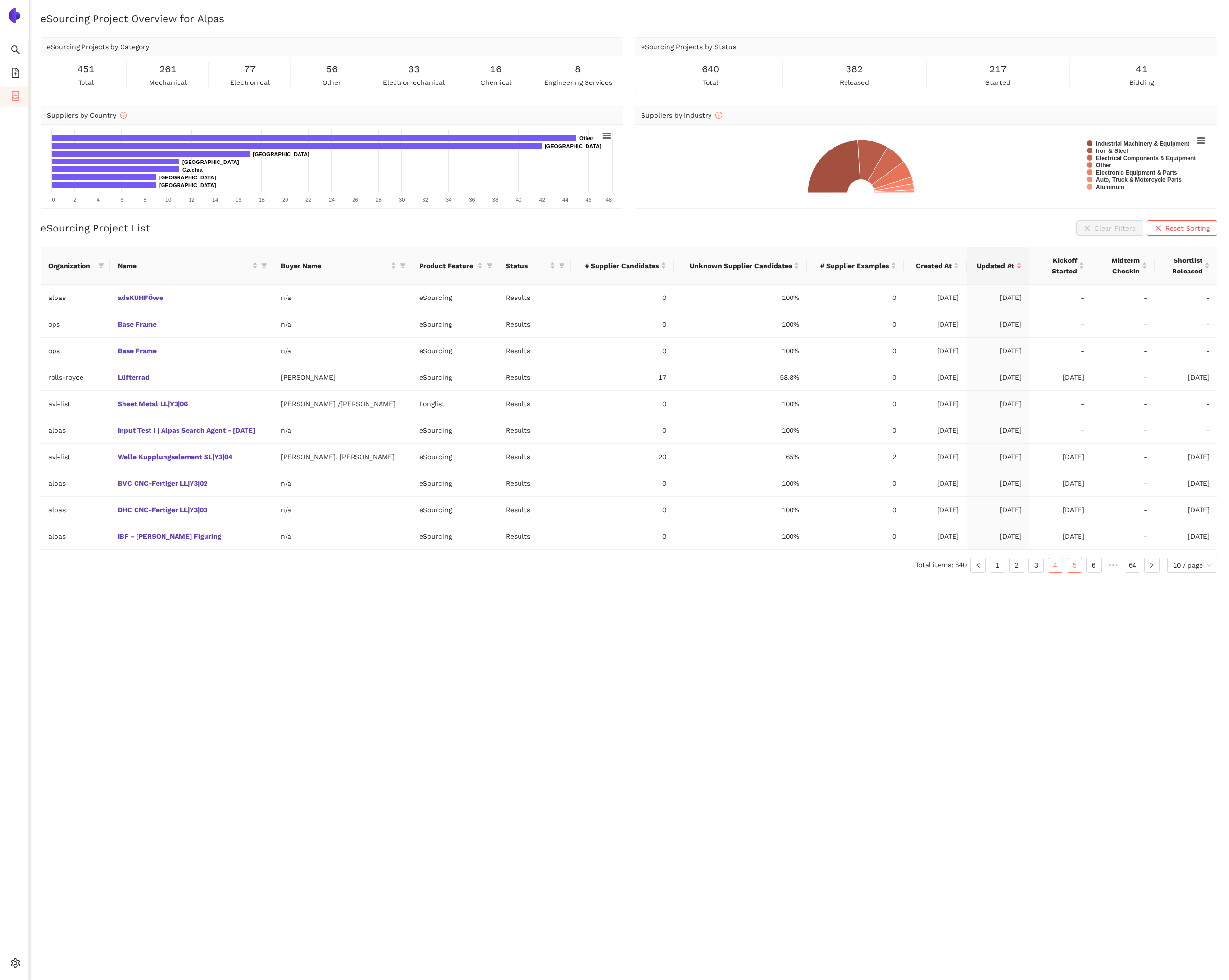
click at [1072, 566] on link "5" at bounding box center [1074, 566] width 14 height 14
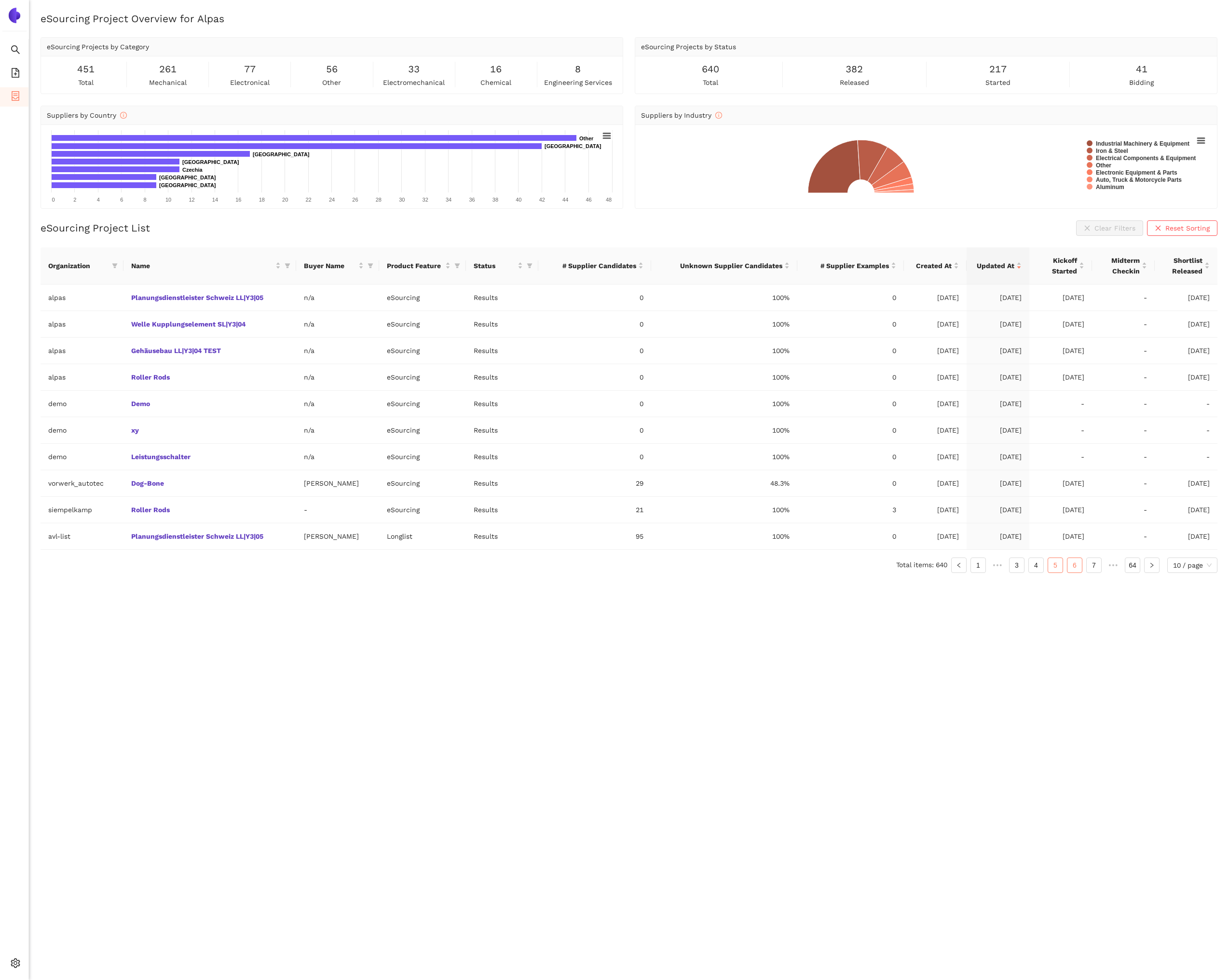
click at [1071, 563] on link "6" at bounding box center [1074, 566] width 14 height 14
click at [1071, 568] on link "7" at bounding box center [1074, 566] width 14 height 14
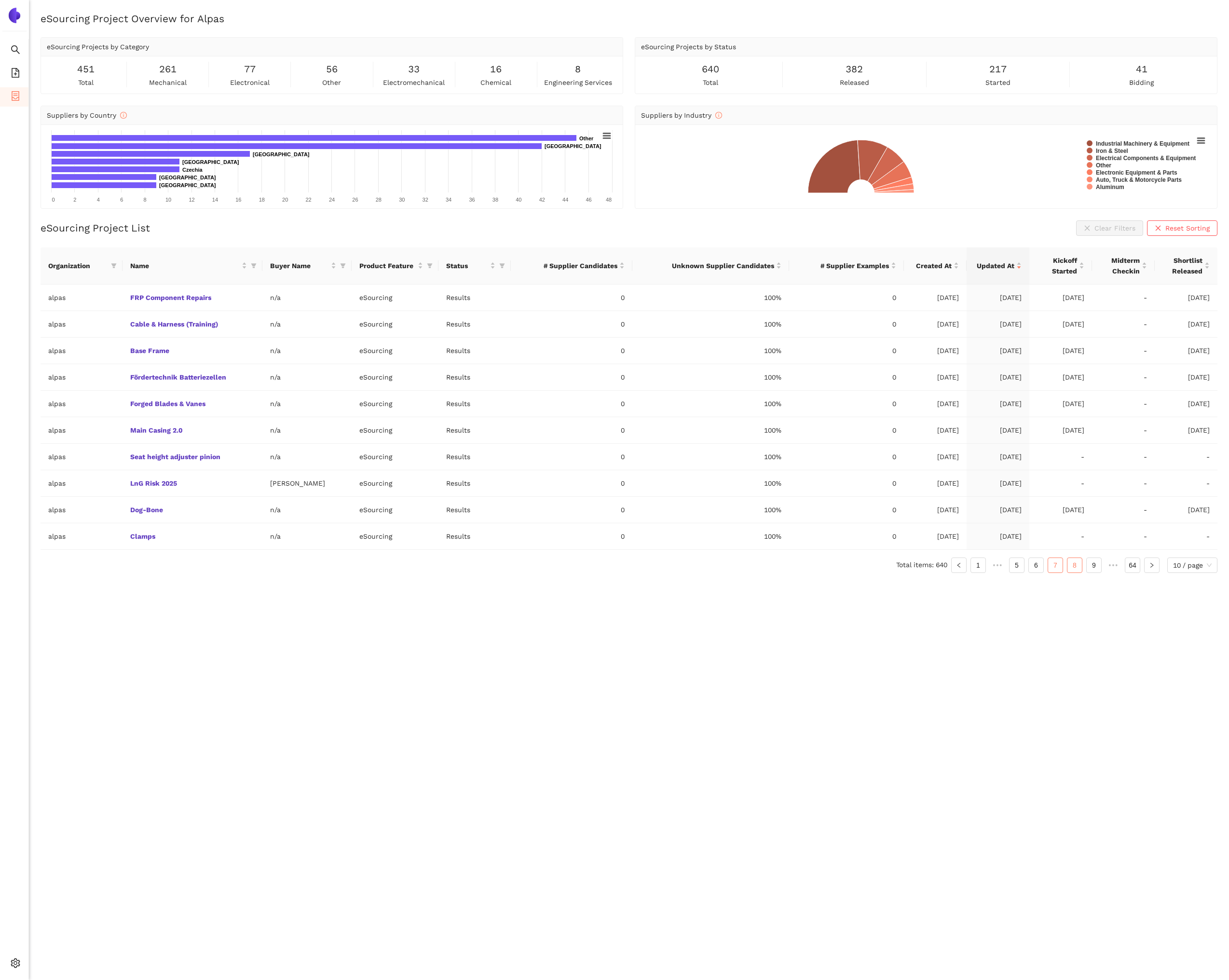
click at [1078, 570] on link "8" at bounding box center [1074, 566] width 14 height 14
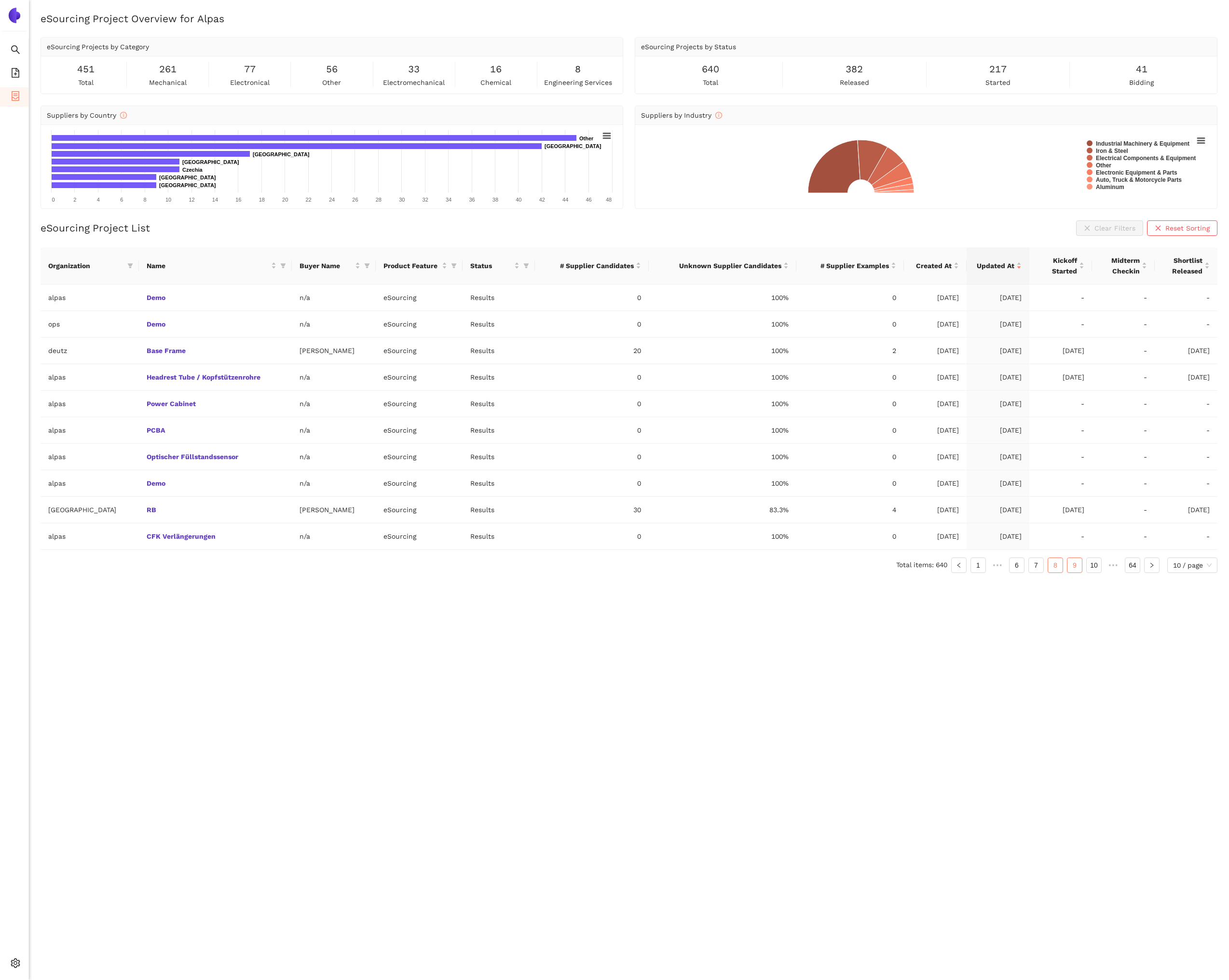
click at [1076, 568] on link "9" at bounding box center [1074, 566] width 14 height 14
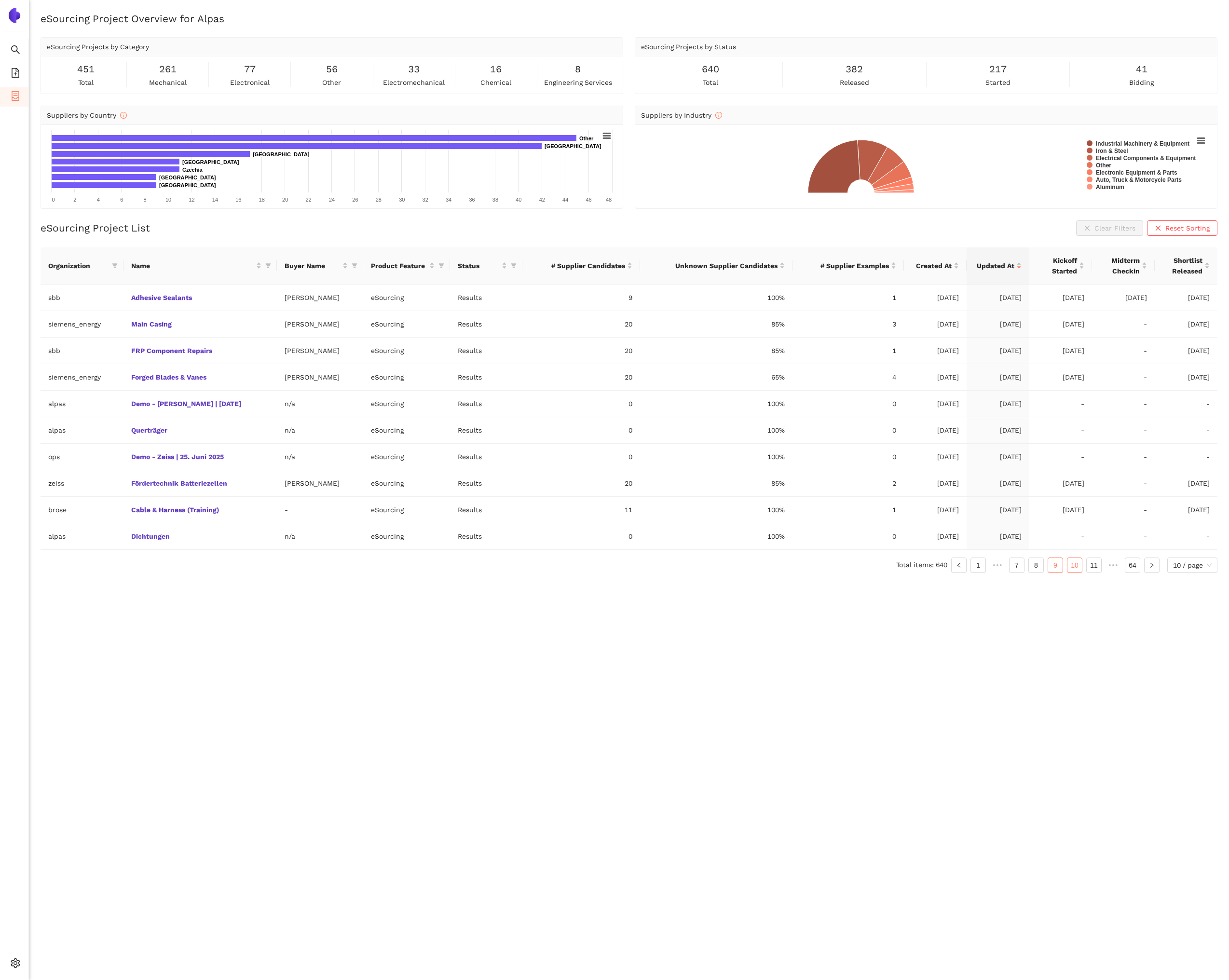
click at [1077, 568] on link "10" at bounding box center [1074, 566] width 14 height 14
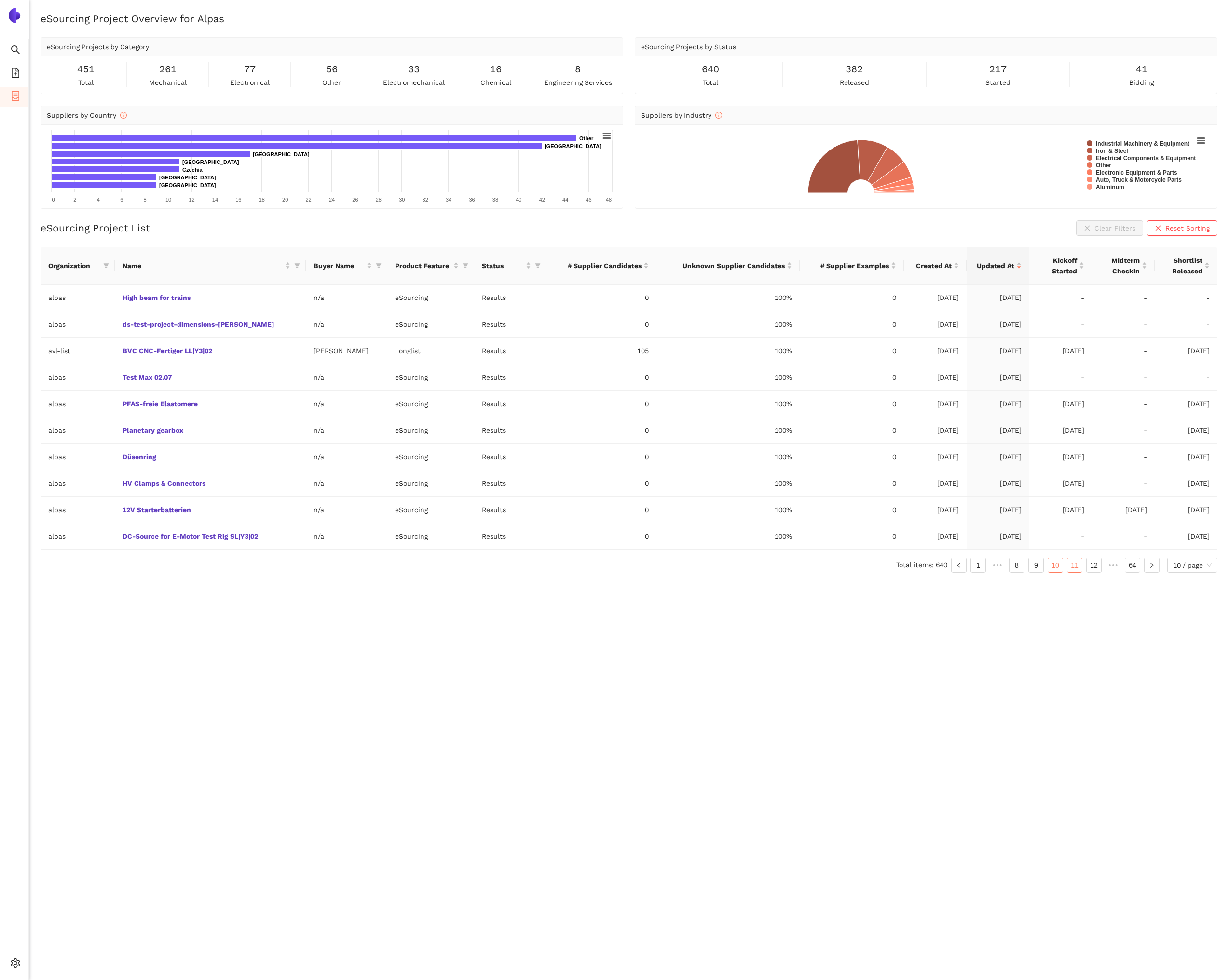
click at [1076, 568] on link "11" at bounding box center [1074, 566] width 14 height 14
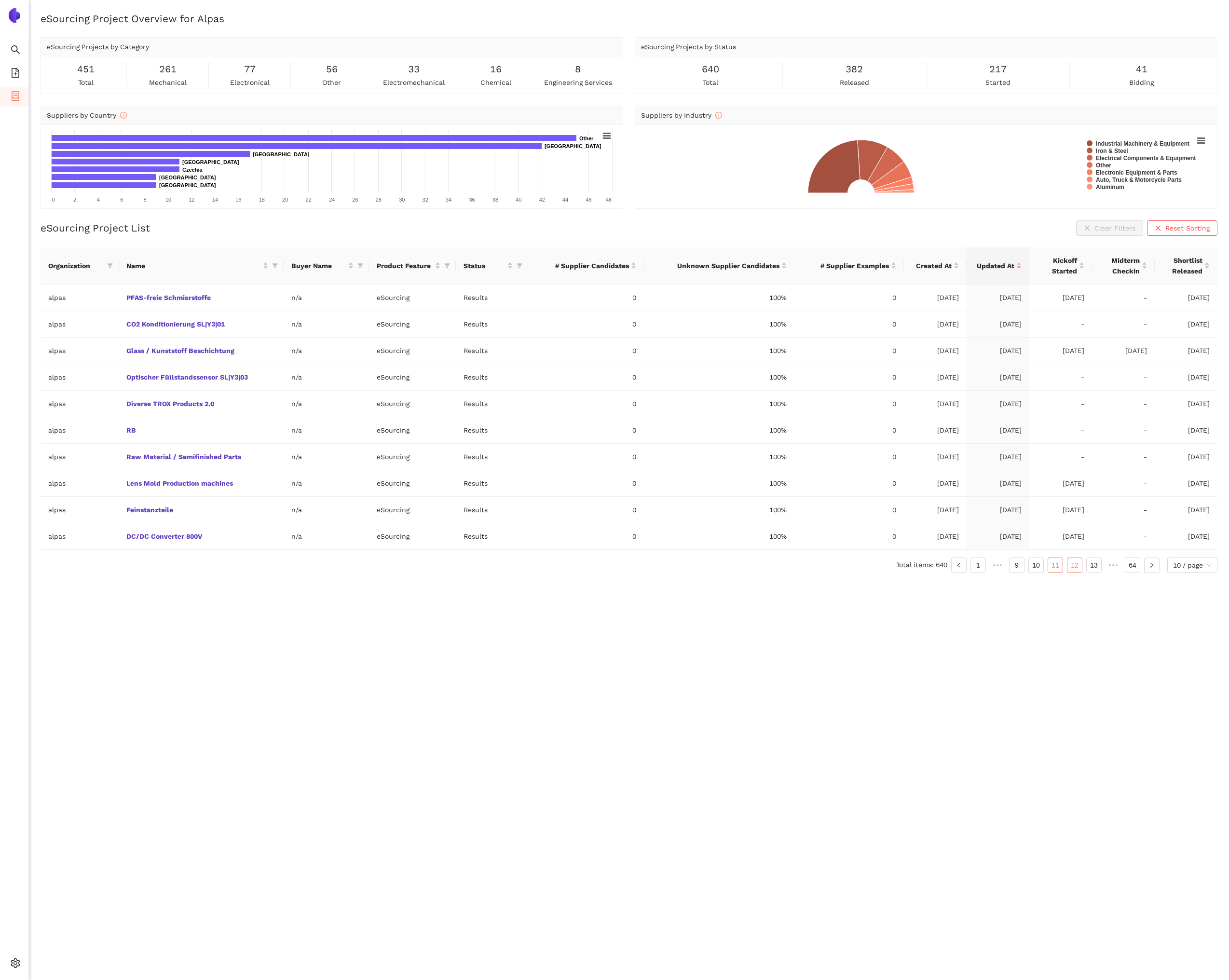
click at [1076, 566] on link "12" at bounding box center [1074, 566] width 14 height 14
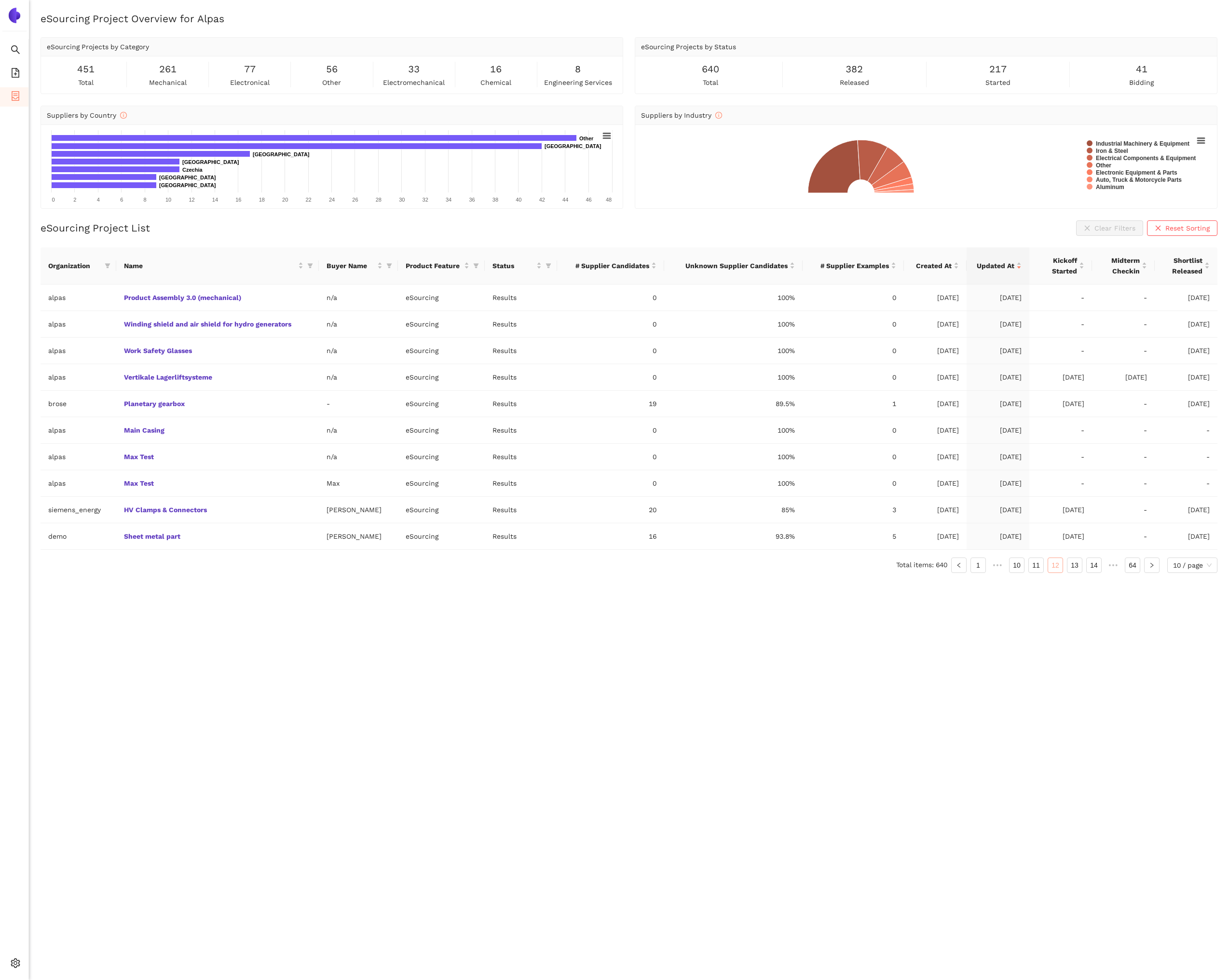
click at [1076, 566] on link "13" at bounding box center [1074, 566] width 14 height 14
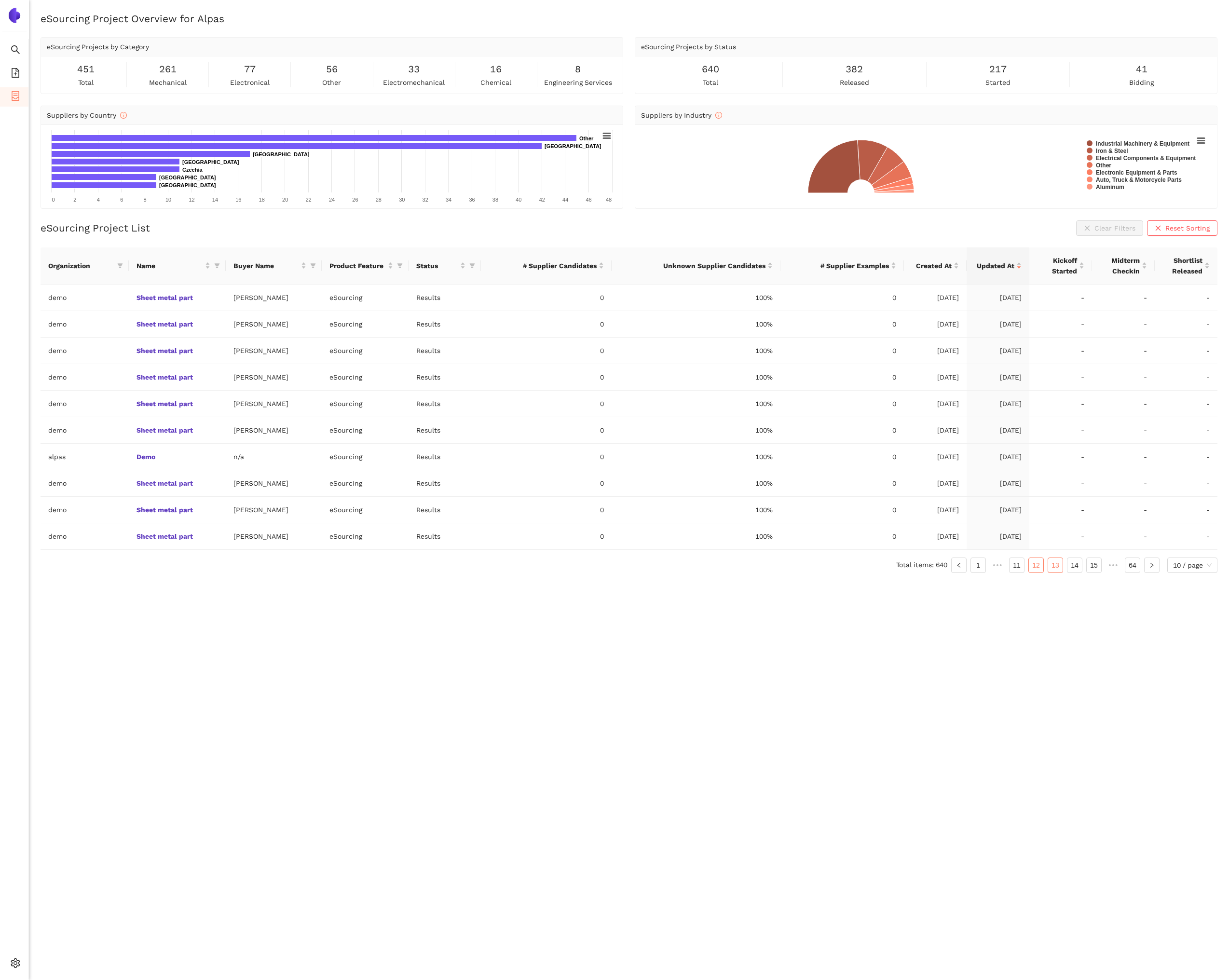
click at [1076, 566] on link "14" at bounding box center [1074, 566] width 14 height 14
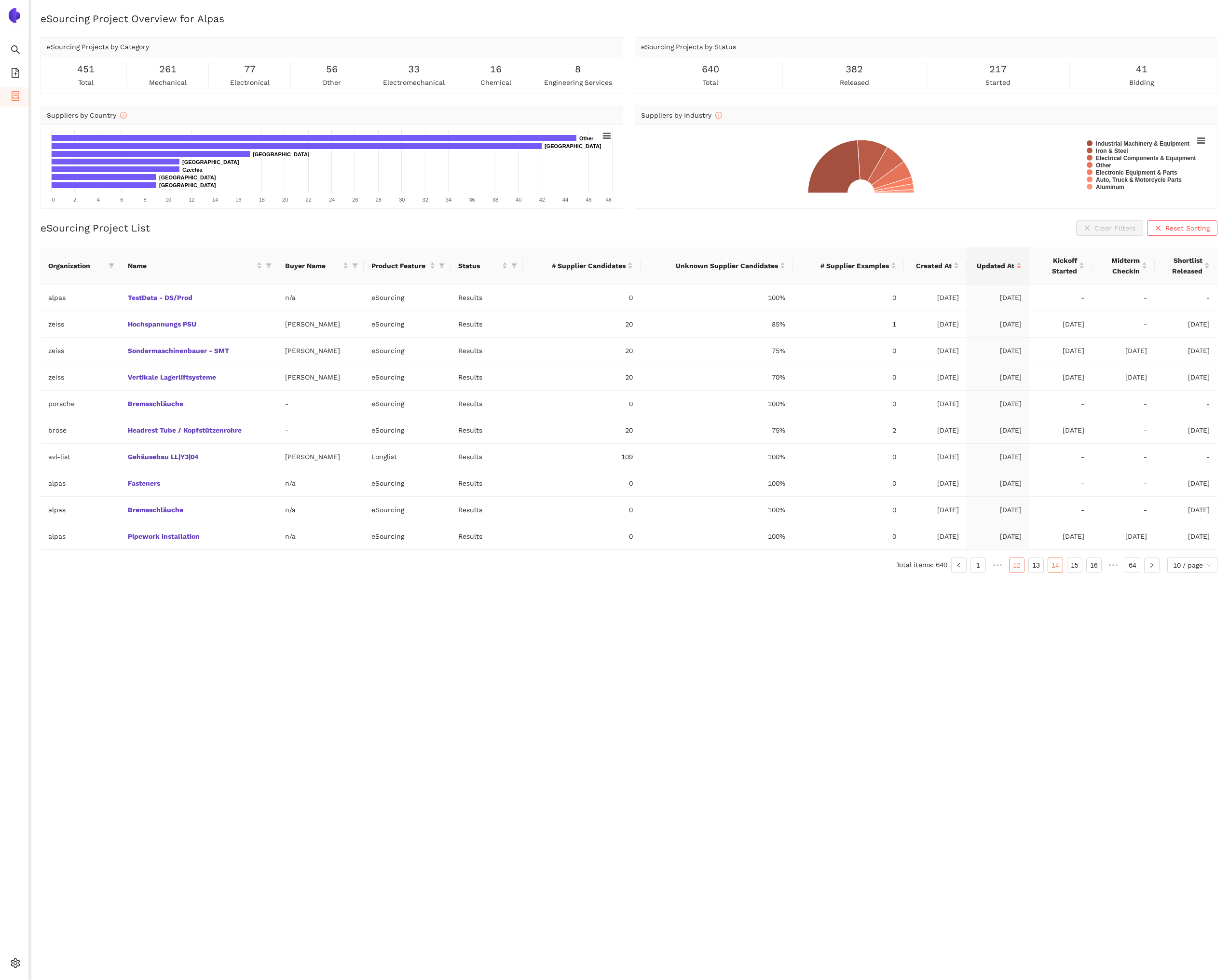
click at [1076, 566] on link "15" at bounding box center [1074, 566] width 14 height 14
click at [1075, 568] on link "16" at bounding box center [1074, 566] width 14 height 14
click at [1075, 567] on link "17" at bounding box center [1074, 566] width 14 height 14
click at [1075, 567] on link "18" at bounding box center [1074, 566] width 14 height 14
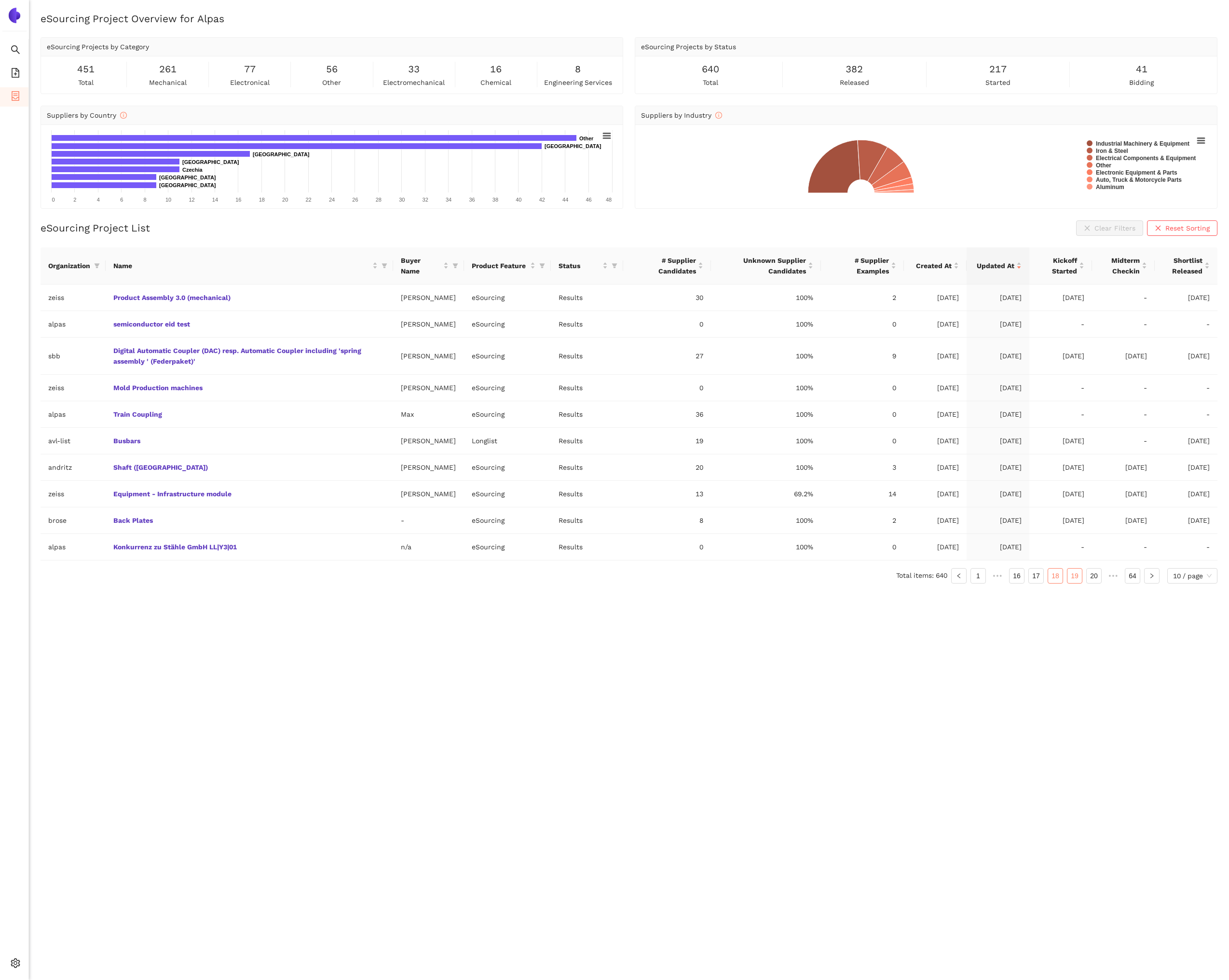
click at [1074, 569] on link "19" at bounding box center [1074, 576] width 14 height 14
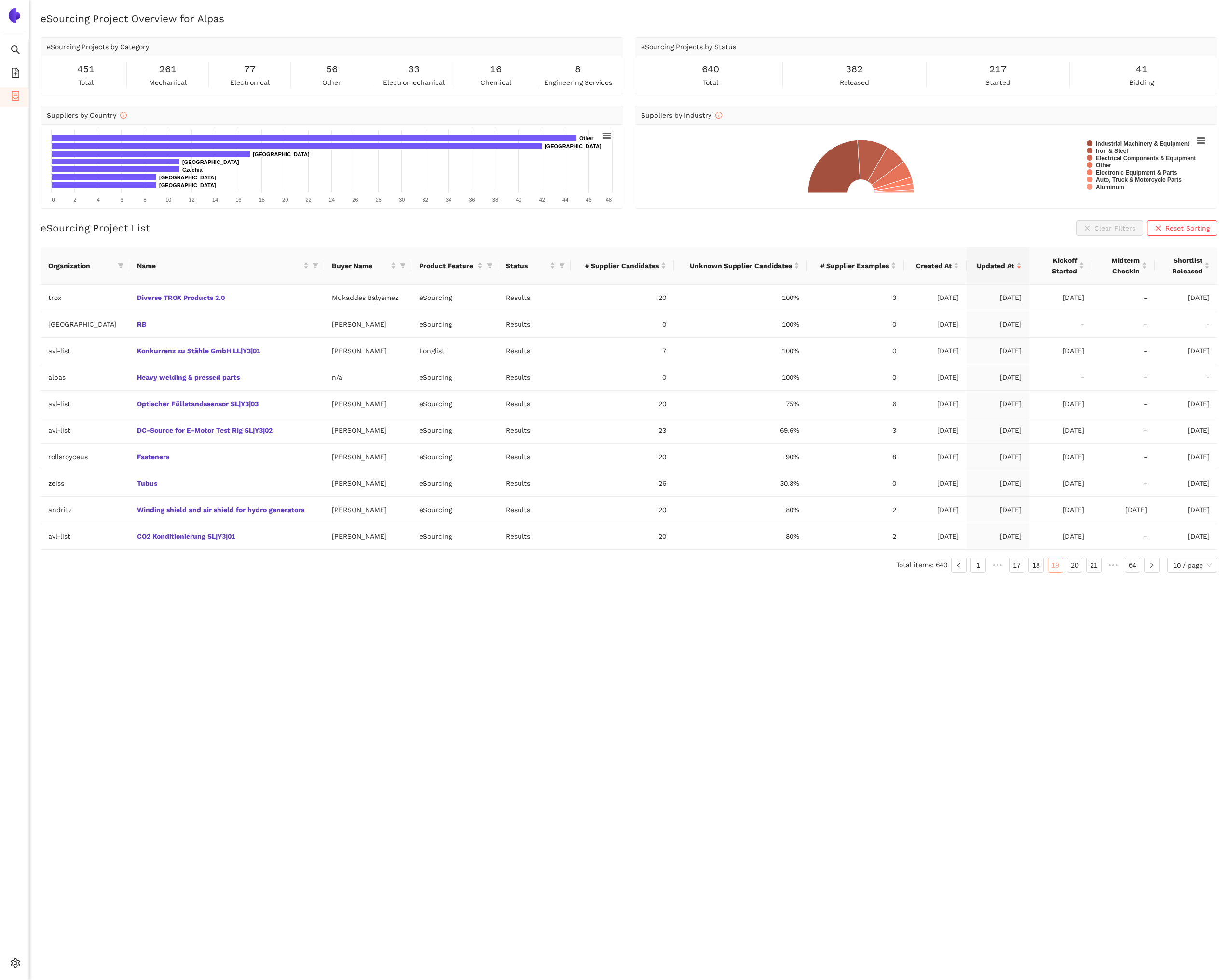
click at [1074, 569] on link "20" at bounding box center [1074, 566] width 14 height 14
